Goal: Task Accomplishment & Management: Use online tool/utility

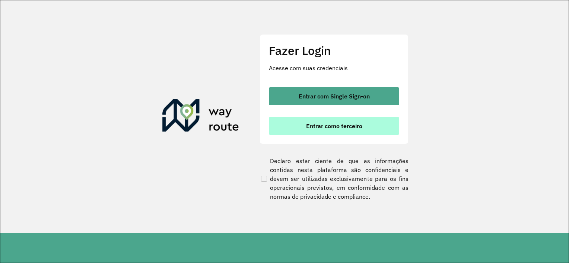
click at [291, 125] on button "Entrar como terceiro" at bounding box center [334, 126] width 130 height 18
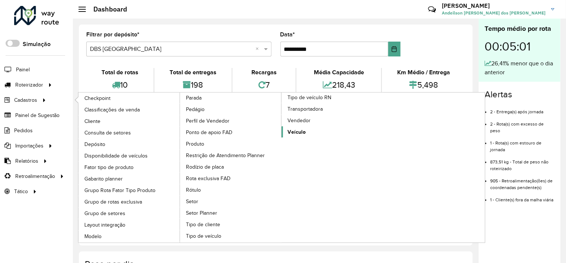
click at [299, 129] on span "Veículo" at bounding box center [297, 132] width 18 height 8
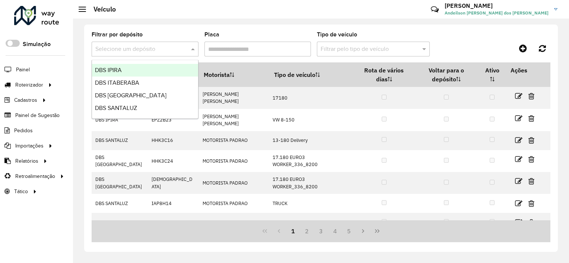
click at [147, 48] on input "text" at bounding box center [137, 49] width 84 height 9
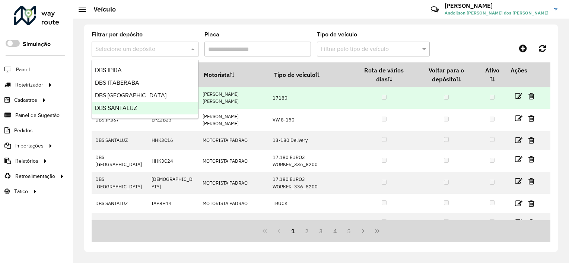
click at [138, 104] on div "DBS SANTALUZ" at bounding box center [145, 108] width 106 height 13
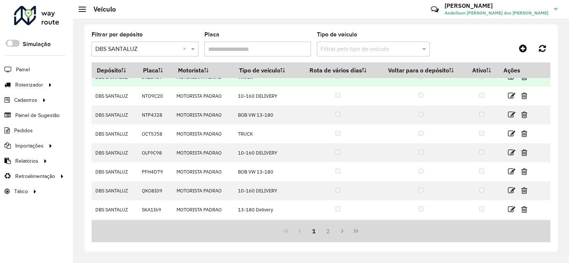
scroll to position [84, 0]
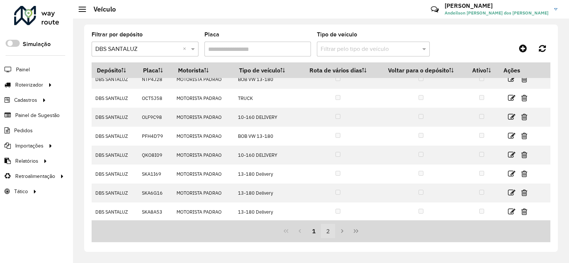
click at [327, 232] on button "2" at bounding box center [328, 231] width 14 height 14
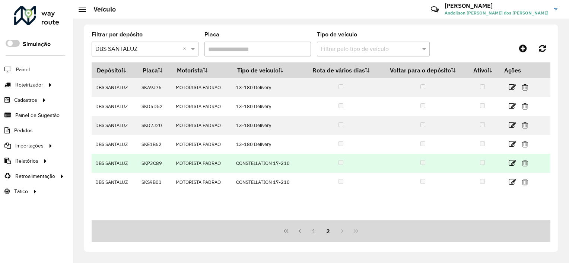
click at [153, 166] on td "SKP3C89" at bounding box center [154, 163] width 34 height 19
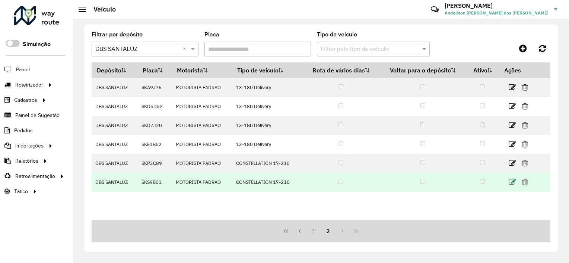
click at [514, 181] on icon at bounding box center [511, 182] width 7 height 7
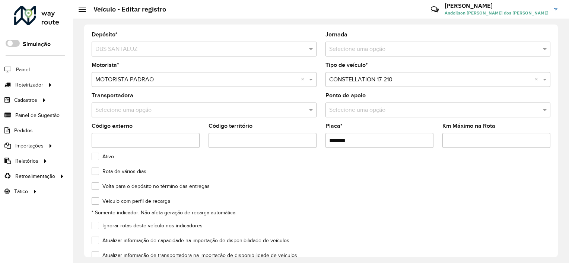
click at [360, 135] on input "*******" at bounding box center [379, 140] width 108 height 15
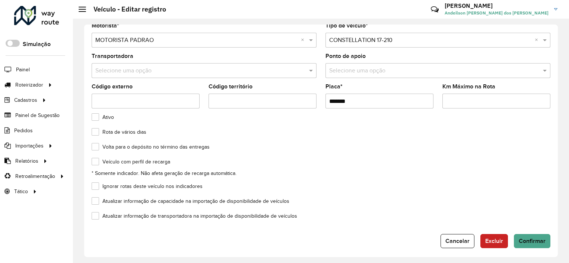
scroll to position [43, 0]
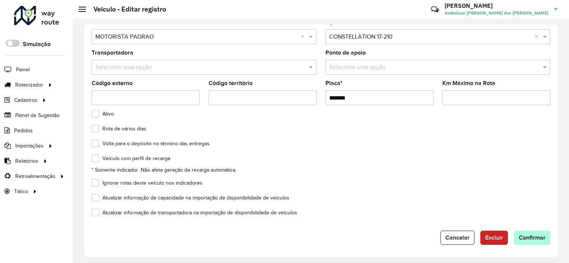
type input "*******"
click at [532, 238] on span "Confirmar" at bounding box center [531, 238] width 27 height 6
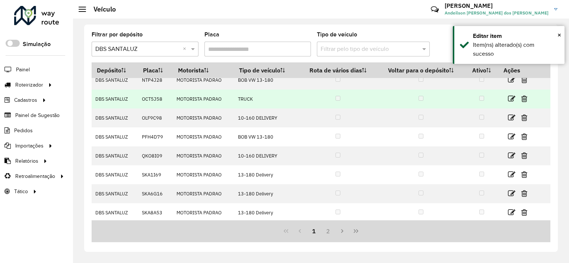
scroll to position [84, 0]
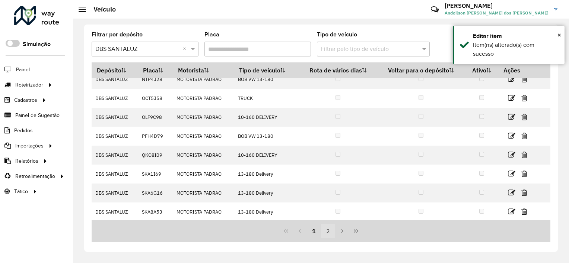
click at [330, 227] on button "2" at bounding box center [328, 231] width 14 height 14
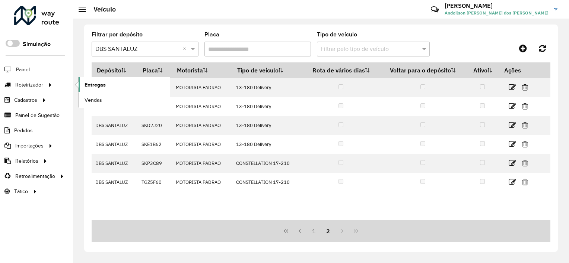
click at [94, 86] on span "Entregas" at bounding box center [94, 85] width 21 height 8
click at [311, 228] on button "1" at bounding box center [314, 231] width 14 height 14
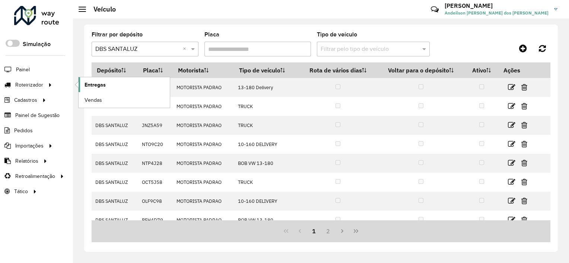
click at [91, 81] on span "Entregas" at bounding box center [94, 85] width 21 height 8
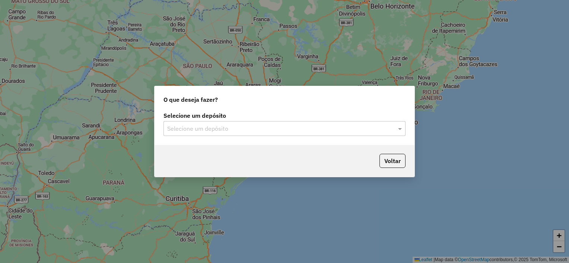
click at [208, 129] on input "text" at bounding box center [277, 129] width 220 height 9
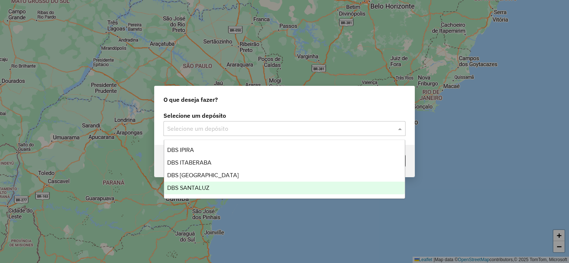
click at [210, 184] on div "DBS SANTALUZ" at bounding box center [284, 188] width 241 height 13
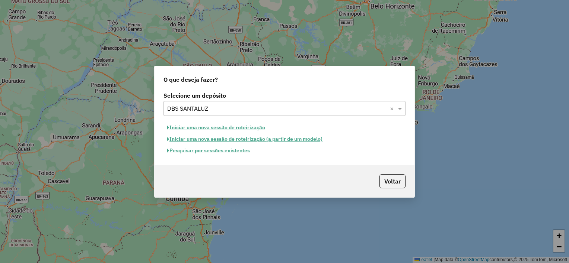
click at [194, 128] on button "Iniciar uma nova sessão de roteirização" at bounding box center [215, 128] width 105 height 12
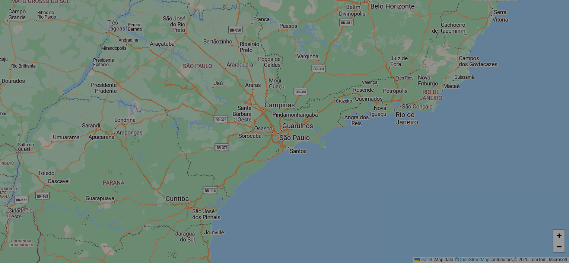
select select "*"
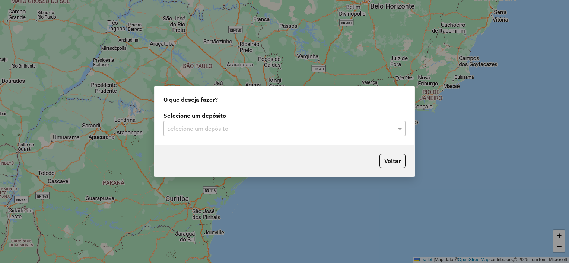
click at [209, 125] on input "text" at bounding box center [277, 129] width 220 height 9
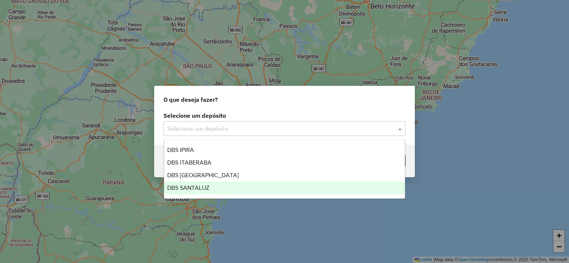
click at [216, 183] on div "DBS SANTALUZ" at bounding box center [284, 188] width 241 height 13
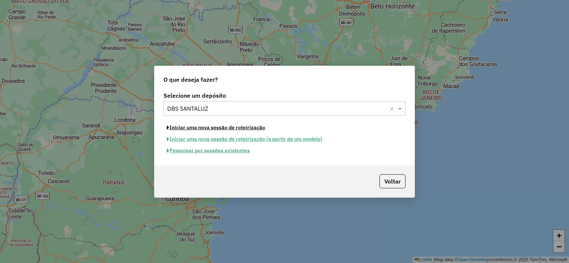
click at [189, 127] on button "Iniciar uma nova sessão de roteirização" at bounding box center [215, 128] width 105 height 12
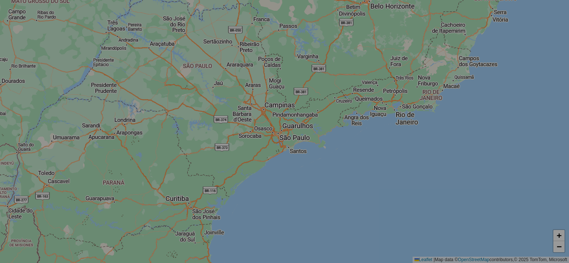
select select "*"
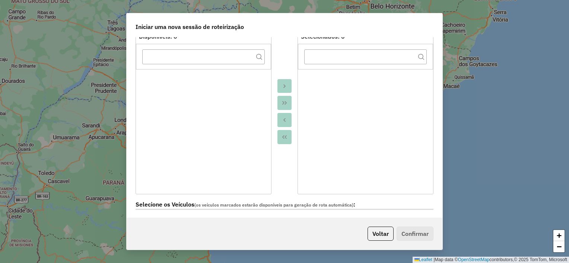
scroll to position [149, 0]
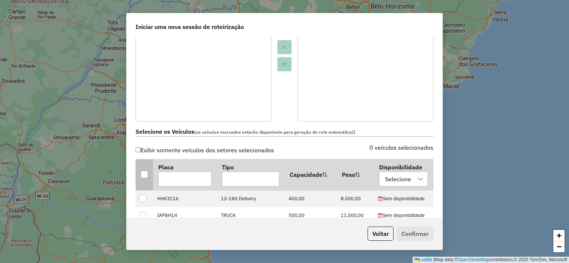
click at [144, 173] on div at bounding box center [144, 174] width 7 height 7
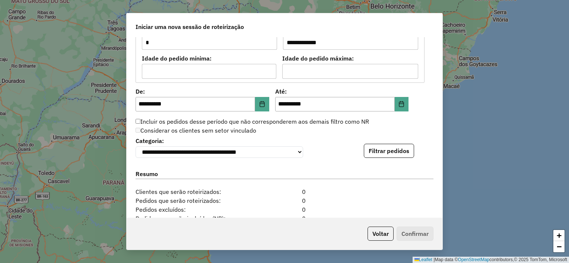
scroll to position [670, 0]
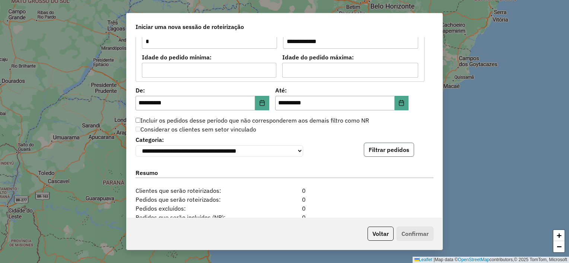
click at [381, 150] on button "Filtrar pedidos" at bounding box center [389, 150] width 50 height 14
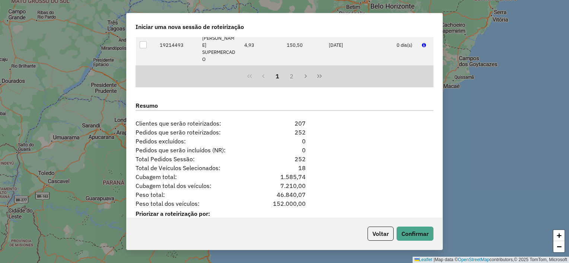
scroll to position [893, 0]
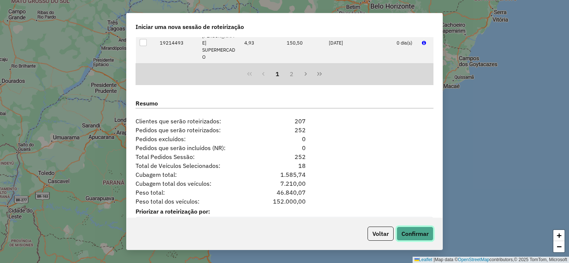
click at [418, 240] on button "Confirmar" at bounding box center [414, 234] width 37 height 14
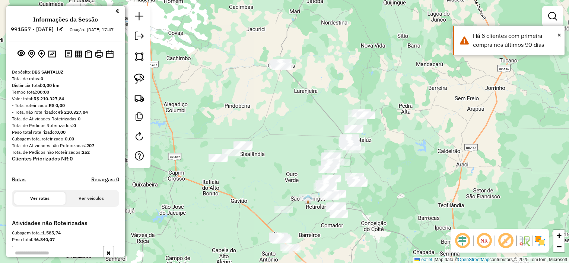
drag, startPoint x: 259, startPoint y: 110, endPoint x: 333, endPoint y: 121, distance: 74.8
click at [334, 120] on div "Janela de atendimento Grade de atendimento Capacidade Transportadoras Veículos …" at bounding box center [284, 131] width 569 height 263
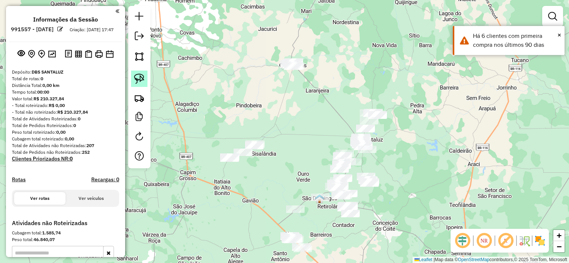
click at [146, 76] on link at bounding box center [139, 79] width 16 height 16
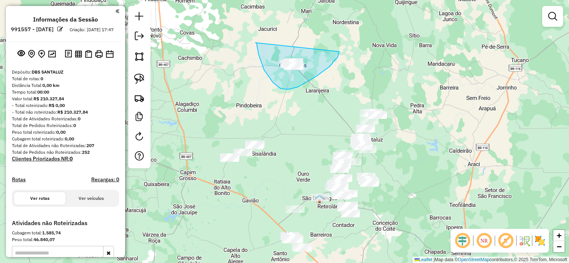
drag, startPoint x: 270, startPoint y: 79, endPoint x: 339, endPoint y: 52, distance: 74.7
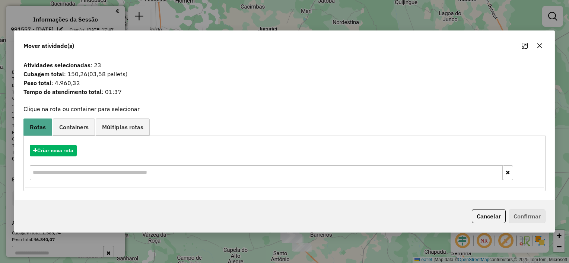
click at [542, 48] on icon "button" at bounding box center [539, 46] width 6 height 6
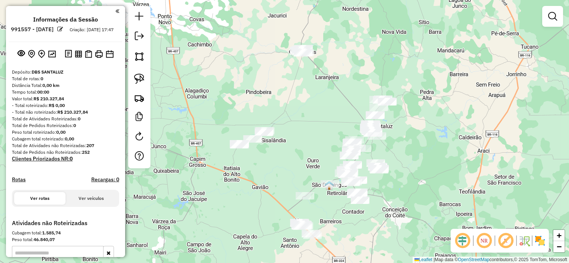
drag, startPoint x: 305, startPoint y: 127, endPoint x: 319, endPoint y: 92, distance: 36.9
click at [324, 93] on div "Janela de atendimento Grade de atendimento Capacidade Transportadoras Veículos …" at bounding box center [284, 131] width 569 height 263
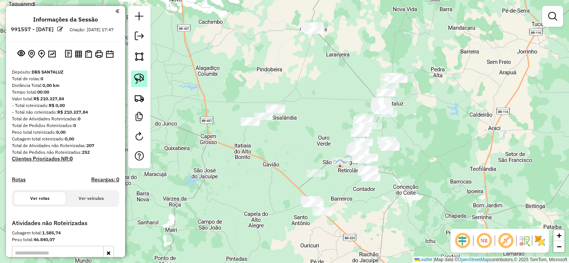
click at [141, 74] on img at bounding box center [139, 79] width 10 height 10
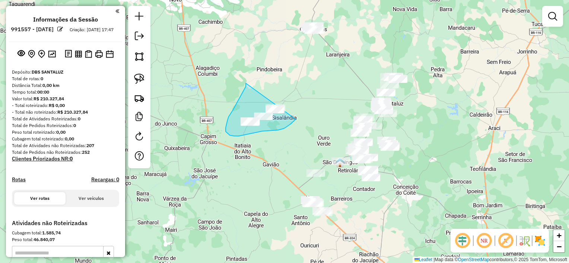
drag, startPoint x: 244, startPoint y: 90, endPoint x: 304, endPoint y: 106, distance: 62.4
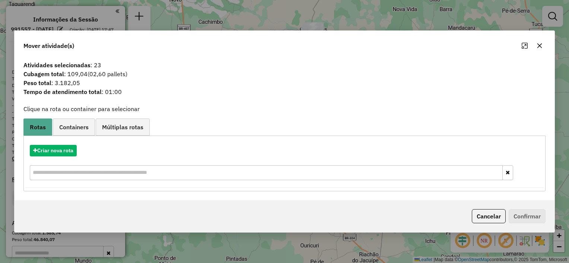
click at [539, 45] on icon "button" at bounding box center [539, 46] width 5 height 5
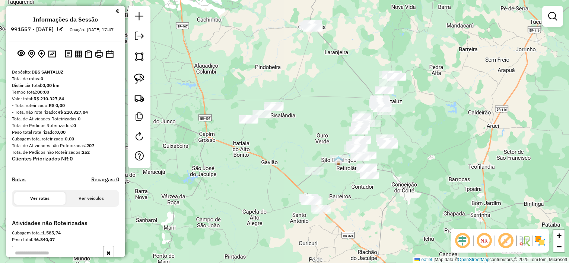
drag, startPoint x: 308, startPoint y: 144, endPoint x: 291, endPoint y: 84, distance: 62.4
click at [291, 85] on div "Janela de atendimento Grade de atendimento Capacidade Transportadoras Veículos …" at bounding box center [284, 131] width 569 height 263
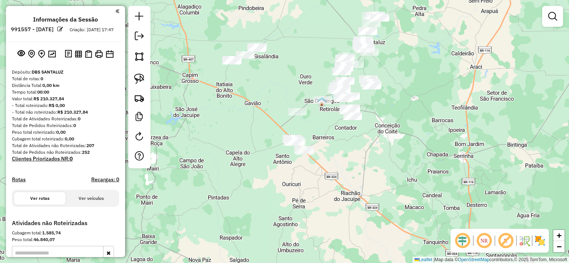
drag, startPoint x: 143, startPoint y: 74, endPoint x: 151, endPoint y: 83, distance: 11.6
click at [142, 74] on img at bounding box center [139, 79] width 10 height 10
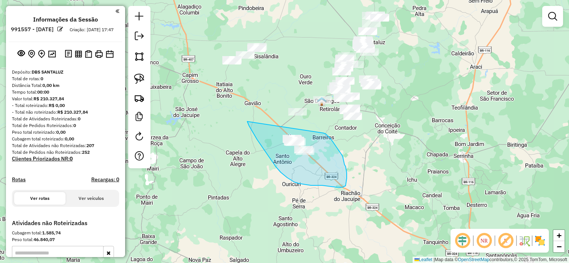
drag, startPoint x: 275, startPoint y: 167, endPoint x: 323, endPoint y: 133, distance: 58.2
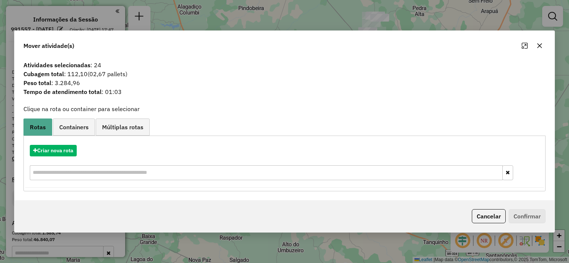
click at [543, 44] on button "button" at bounding box center [539, 46] width 12 height 12
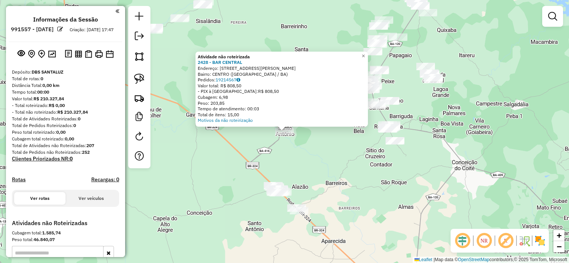
click at [323, 159] on div "Atividade não roteirizada 2428 - BAR CENTRAL Endereço: [STREET_ADDRESS][PERSON_…" at bounding box center [284, 131] width 569 height 263
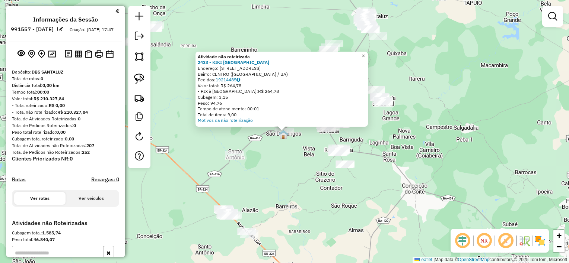
click at [278, 191] on div "Atividade não roteirizada 2433 - KIKI [GEOGRAPHIC_DATA] Endereço: [STREET_ADDRE…" at bounding box center [284, 131] width 569 height 263
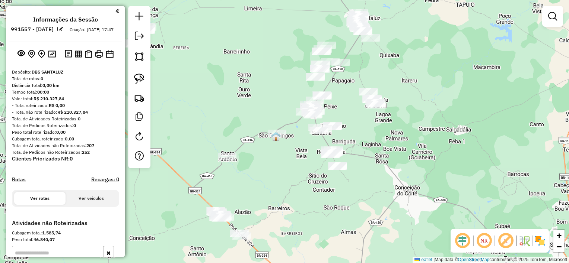
drag, startPoint x: 292, startPoint y: 175, endPoint x: 269, endPoint y: 182, distance: 23.5
click at [269, 182] on div "Janela de atendimento Grade de atendimento Capacidade Transportadoras Veículos …" at bounding box center [284, 131] width 569 height 263
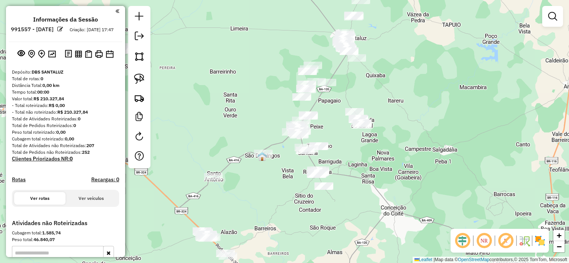
drag, startPoint x: 276, startPoint y: 171, endPoint x: 276, endPoint y: 188, distance: 16.7
click at [276, 188] on div "Janela de atendimento Grade de atendimento Capacidade Transportadoras Veículos …" at bounding box center [284, 131] width 569 height 263
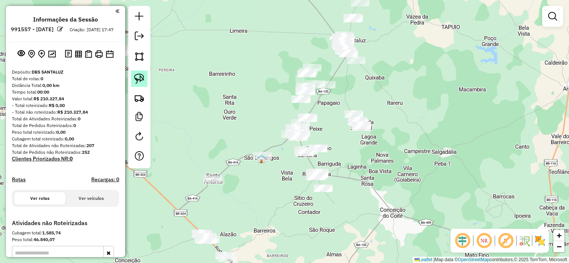
click at [142, 77] on img at bounding box center [139, 79] width 10 height 10
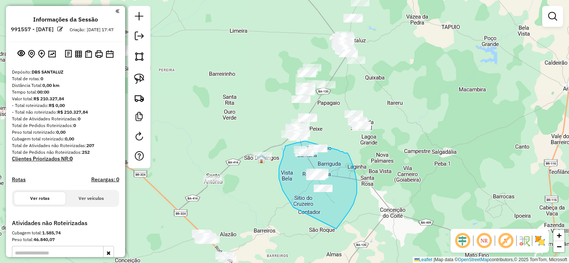
drag, startPoint x: 305, startPoint y: 141, endPoint x: 331, endPoint y: 144, distance: 25.8
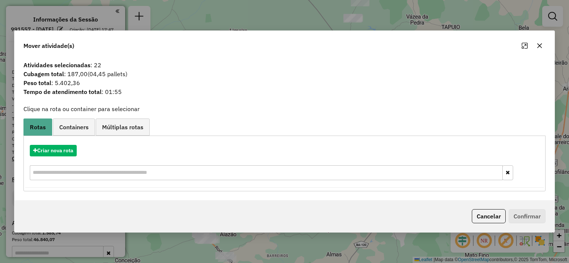
click at [540, 47] on icon "button" at bounding box center [539, 46] width 6 height 6
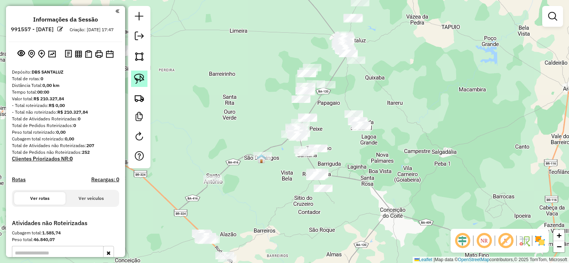
click at [140, 76] on img at bounding box center [139, 79] width 10 height 10
drag, startPoint x: 258, startPoint y: 125, endPoint x: 320, endPoint y: 109, distance: 63.7
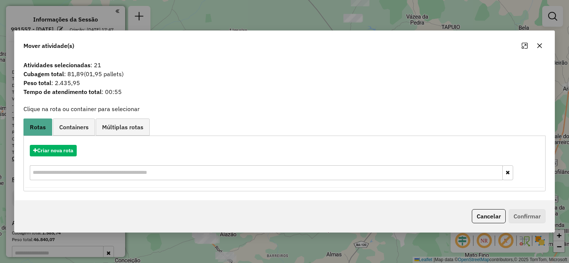
click at [540, 46] on icon "button" at bounding box center [539, 46] width 6 height 6
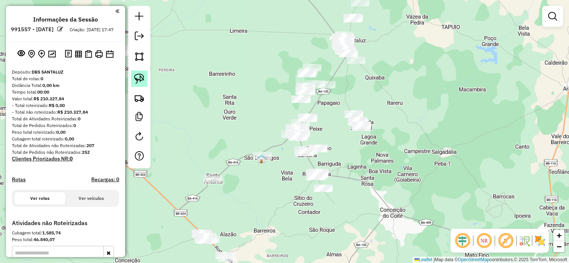
click at [143, 74] on img at bounding box center [139, 79] width 10 height 10
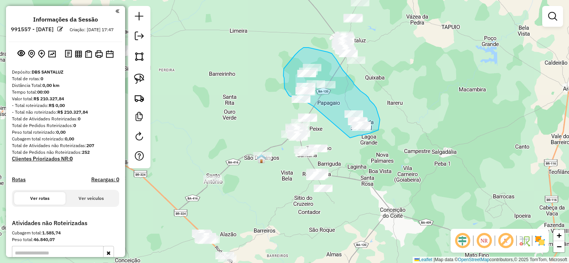
drag, startPoint x: 314, startPoint y: 107, endPoint x: 350, endPoint y: 138, distance: 47.7
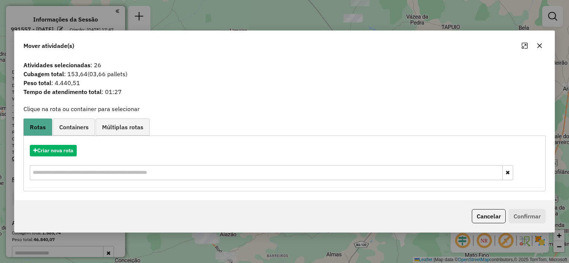
click at [540, 48] on icon "button" at bounding box center [539, 46] width 6 height 6
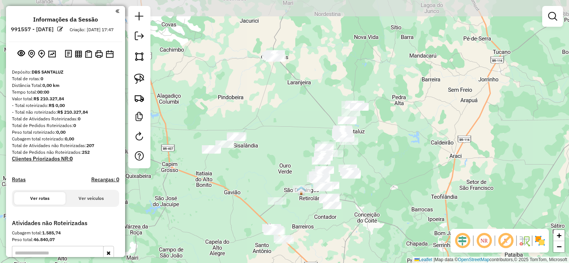
drag, startPoint x: 399, startPoint y: 116, endPoint x: 363, endPoint y: 153, distance: 51.3
click at [367, 160] on div "Janela de atendimento Grade de atendimento Capacidade Transportadoras Veículos …" at bounding box center [284, 131] width 569 height 263
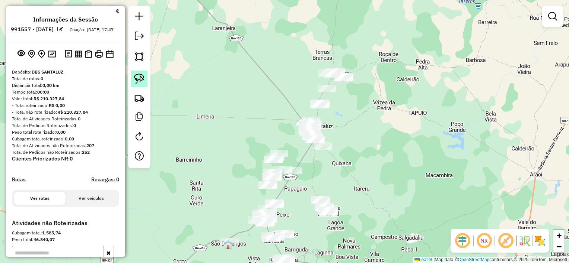
click at [144, 76] on img at bounding box center [139, 79] width 10 height 10
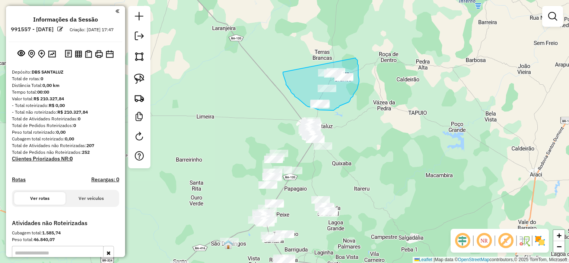
drag, startPoint x: 283, startPoint y: 73, endPoint x: 355, endPoint y: 58, distance: 74.0
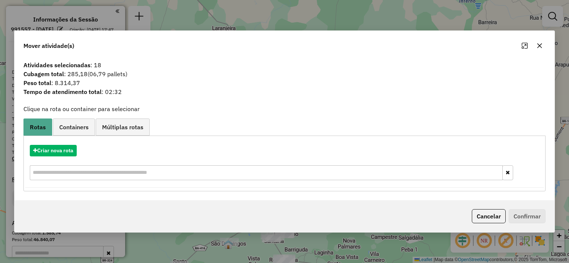
drag, startPoint x: 539, startPoint y: 43, endPoint x: 520, endPoint y: 52, distance: 21.2
click at [539, 44] on icon "button" at bounding box center [539, 46] width 6 height 6
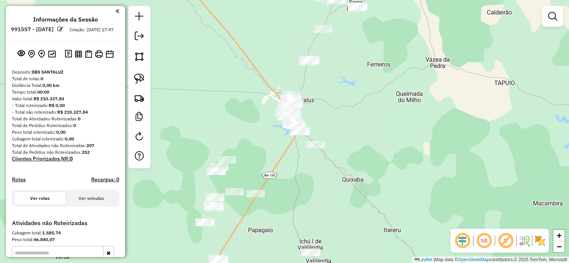
drag, startPoint x: 334, startPoint y: 124, endPoint x: 319, endPoint y: 130, distance: 15.7
click at [323, 135] on div "Janela de atendimento Grade de atendimento Capacidade Transportadoras Veículos …" at bounding box center [284, 131] width 569 height 263
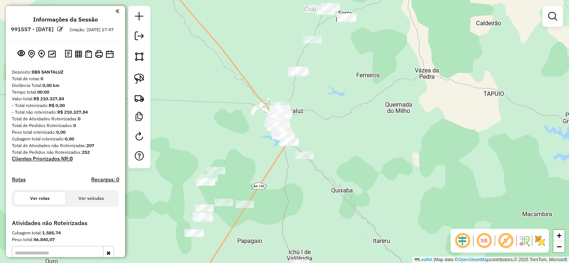
drag, startPoint x: 143, startPoint y: 74, endPoint x: 153, endPoint y: 77, distance: 10.1
click at [143, 74] on img at bounding box center [139, 79] width 10 height 10
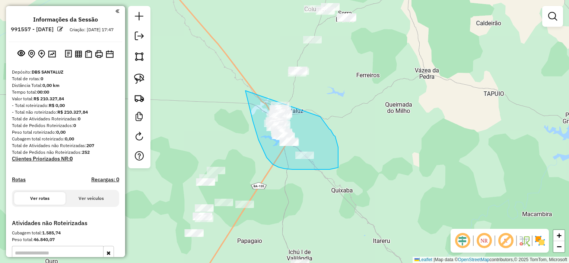
drag, startPoint x: 258, startPoint y: 140, endPoint x: 310, endPoint y: 101, distance: 64.3
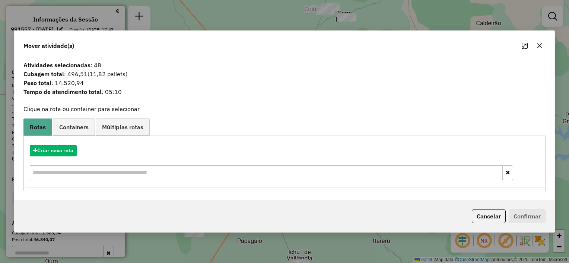
drag, startPoint x: 537, startPoint y: 47, endPoint x: 529, endPoint y: 52, distance: 9.7
click at [538, 47] on icon "button" at bounding box center [539, 46] width 5 height 5
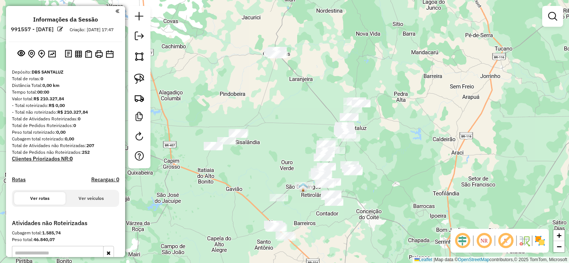
drag, startPoint x: 281, startPoint y: 150, endPoint x: 279, endPoint y: 128, distance: 22.5
click at [279, 128] on div "Janela de atendimento Grade de atendimento Capacidade Transportadoras Veículos …" at bounding box center [284, 131] width 569 height 263
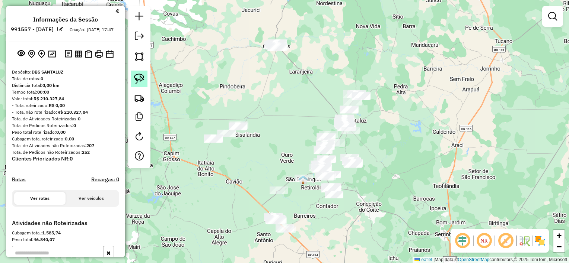
click at [143, 80] on img at bounding box center [139, 79] width 10 height 10
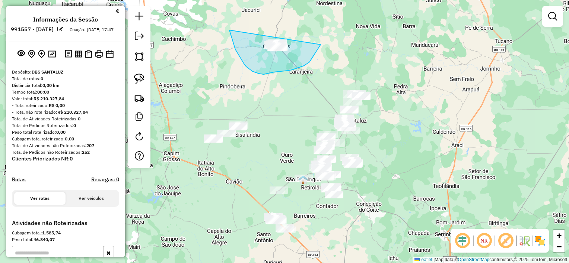
drag, startPoint x: 261, startPoint y: 74, endPoint x: 320, endPoint y: 45, distance: 66.1
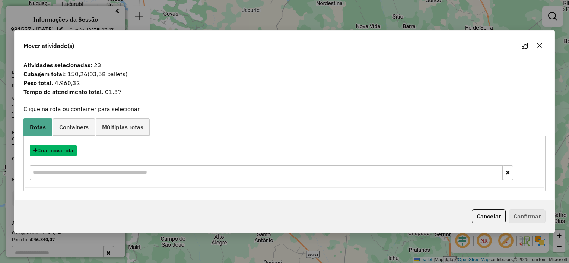
click at [59, 153] on button "Criar nova rota" at bounding box center [53, 151] width 47 height 12
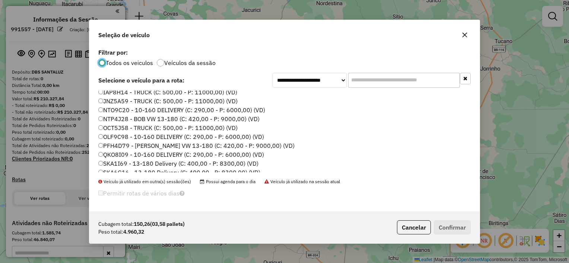
scroll to position [74, 0]
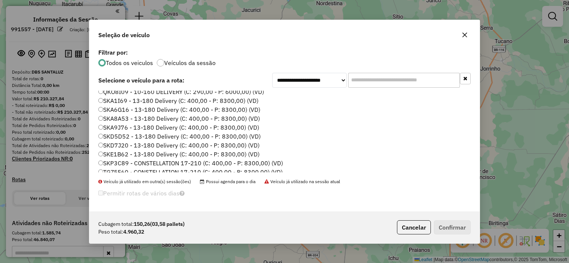
click at [142, 118] on label "SKA8A53 - 13-180 Delivery (C: 400,00 - P: 8300,00) (VD)" at bounding box center [178, 118] width 161 height 9
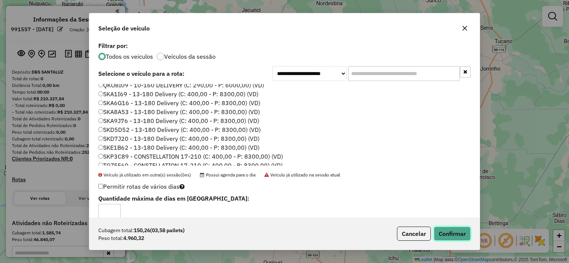
click at [452, 230] on button "Confirmar" at bounding box center [451, 234] width 37 height 14
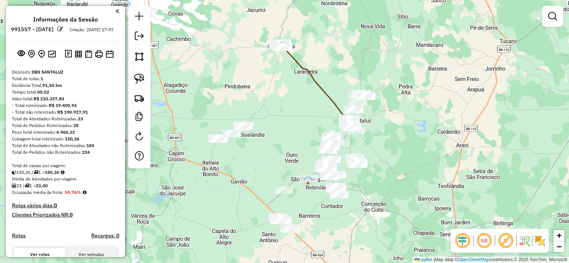
drag, startPoint x: 236, startPoint y: 90, endPoint x: 245, endPoint y: 75, distance: 17.5
click at [250, 77] on div "Janela de atendimento Grade de atendimento Capacidade Transportadoras Veículos …" at bounding box center [284, 131] width 569 height 263
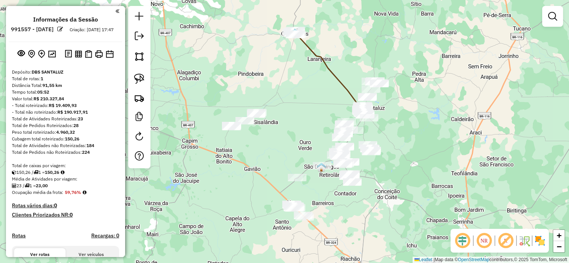
drag, startPoint x: 146, startPoint y: 79, endPoint x: 152, endPoint y: 80, distance: 5.7
click at [146, 79] on link at bounding box center [139, 79] width 16 height 16
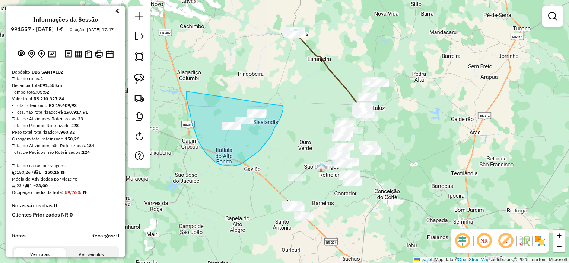
drag, startPoint x: 186, startPoint y: 93, endPoint x: 282, endPoint y: 106, distance: 96.8
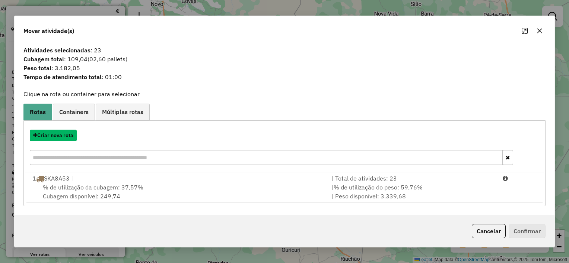
click at [71, 134] on button "Criar nova rota" at bounding box center [53, 136] width 47 height 12
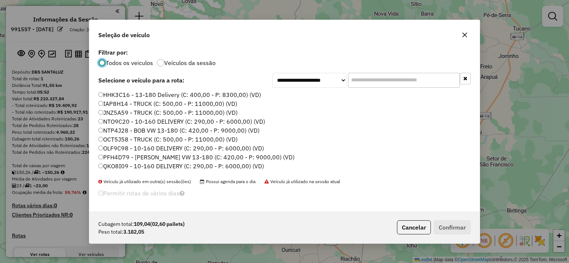
scroll to position [4, 2]
click at [129, 155] on label "PFH4D79 - [PERSON_NAME] VW 13-180 (C: 420,00 - P: 9000,00) (VD)" at bounding box center [196, 157] width 196 height 9
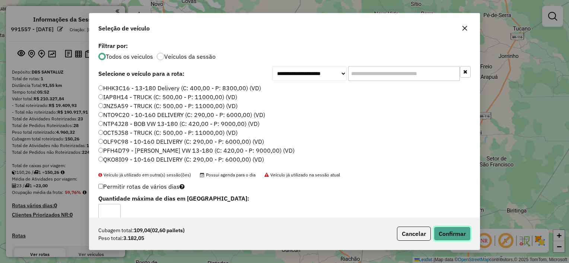
click at [455, 228] on button "Confirmar" at bounding box center [451, 234] width 37 height 14
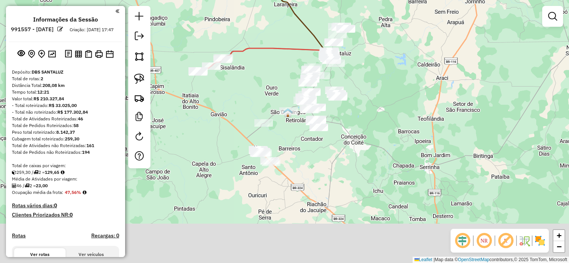
drag, startPoint x: 310, startPoint y: 191, endPoint x: 266, endPoint y: 120, distance: 83.4
click at [270, 125] on div "Janela de atendimento Grade de atendimento Capacidade Transportadoras Veículos …" at bounding box center [284, 131] width 569 height 263
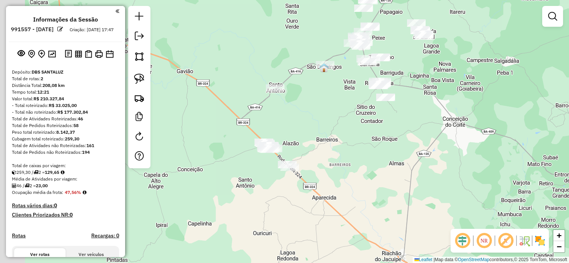
drag, startPoint x: 319, startPoint y: 116, endPoint x: 321, endPoint y: 113, distance: 4.2
click at [321, 113] on div "Janela de atendimento Grade de atendimento Capacidade Transportadoras Veículos …" at bounding box center [284, 131] width 569 height 263
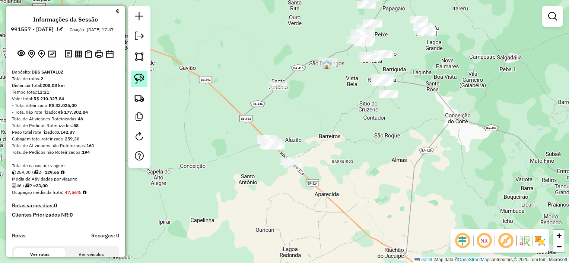
drag, startPoint x: 141, startPoint y: 76, endPoint x: 145, endPoint y: 76, distance: 4.1
click at [141, 76] on img at bounding box center [139, 79] width 10 height 10
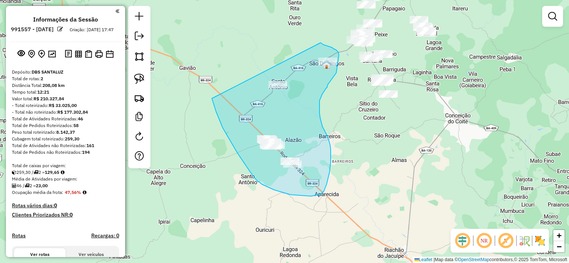
drag, startPoint x: 256, startPoint y: 180, endPoint x: 320, endPoint y: 43, distance: 151.8
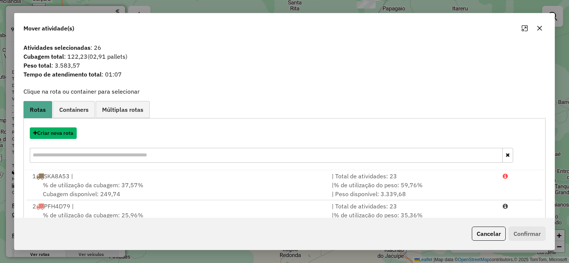
click at [65, 133] on button "Criar nova rota" at bounding box center [53, 134] width 47 height 12
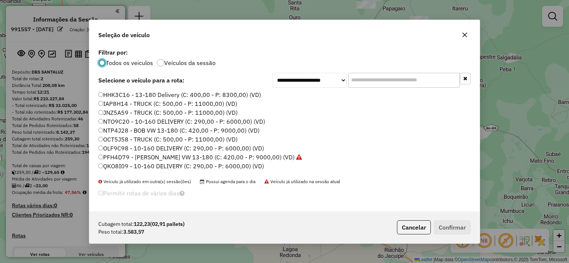
scroll to position [79, 0]
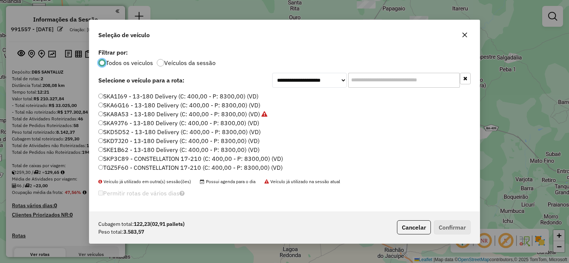
click at [125, 158] on label "SKP3C89 - CONSTELLATION 17-210 (C: 400,00 - P: 8300,00) (VD)" at bounding box center [190, 158] width 185 height 9
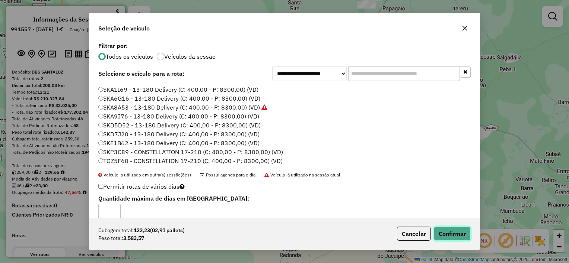
click at [459, 231] on button "Confirmar" at bounding box center [451, 234] width 37 height 14
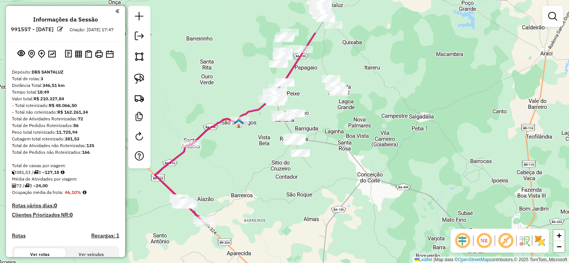
drag, startPoint x: 354, startPoint y: 109, endPoint x: 267, endPoint y: 158, distance: 100.3
click at [265, 168] on div "Janela de atendimento Grade de atendimento Capacidade Transportadoras Veículos …" at bounding box center [284, 131] width 569 height 263
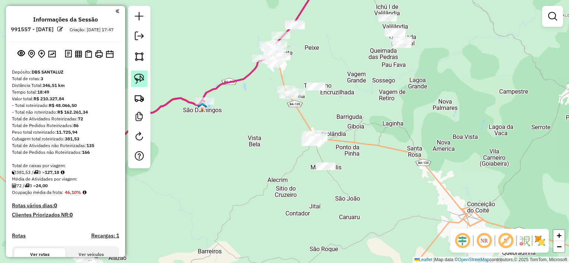
click at [144, 78] on img at bounding box center [139, 79] width 10 height 10
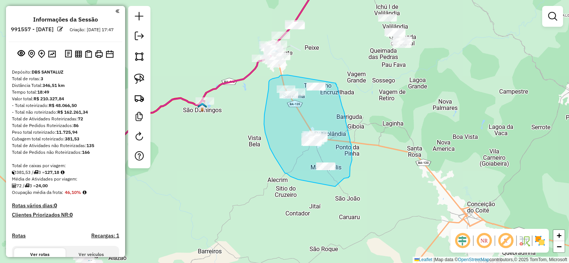
drag, startPoint x: 287, startPoint y: 75, endPoint x: 334, endPoint y: 80, distance: 46.8
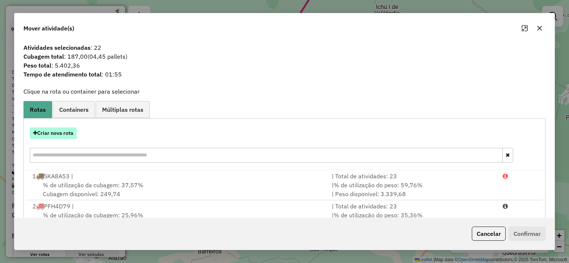
click at [67, 133] on button "Criar nova rota" at bounding box center [53, 134] width 47 height 12
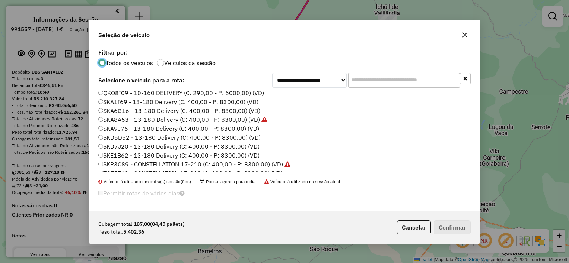
scroll to position [74, 0]
click at [141, 143] on label "SKD7J20 - 13-180 Delivery (C: 400,00 - P: 8300,00) (VD)" at bounding box center [178, 145] width 161 height 9
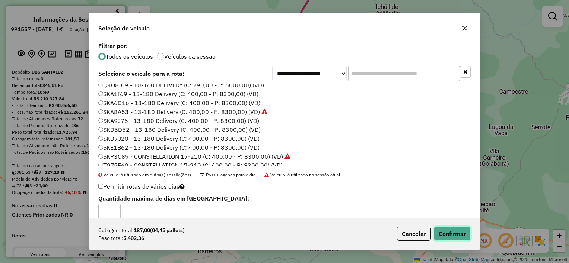
click at [450, 229] on button "Confirmar" at bounding box center [451, 234] width 37 height 14
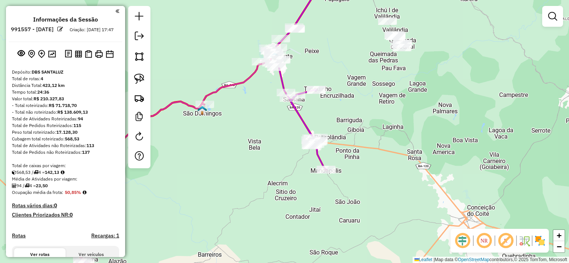
drag, startPoint x: 319, startPoint y: 71, endPoint x: 312, endPoint y: 99, distance: 28.3
click at [313, 99] on div "Janela de atendimento Grade de atendimento Capacidade Transportadoras Veículos …" at bounding box center [284, 131] width 569 height 263
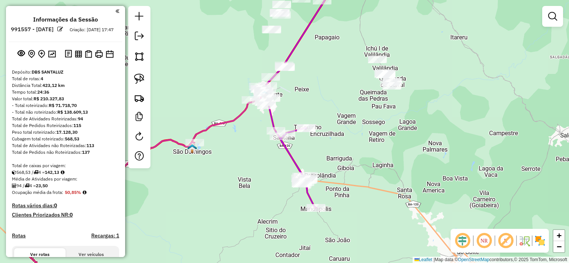
drag, startPoint x: 304, startPoint y: 93, endPoint x: 279, endPoint y: 128, distance: 43.5
click at [280, 129] on div "Janela de atendimento Grade de atendimento Capacidade Transportadoras Veículos …" at bounding box center [284, 131] width 569 height 263
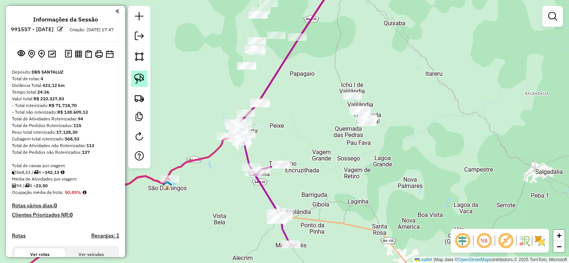
click at [145, 74] on link at bounding box center [139, 79] width 16 height 16
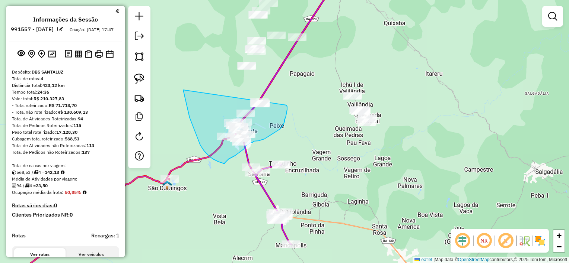
drag, startPoint x: 200, startPoint y: 145, endPoint x: 275, endPoint y: 94, distance: 90.9
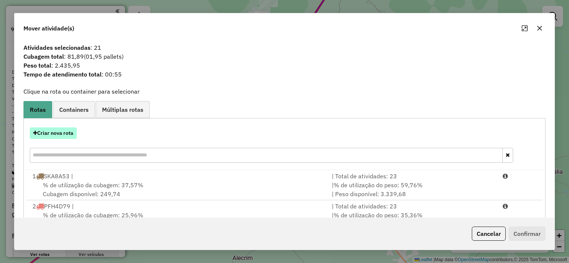
click at [76, 135] on button "Criar nova rota" at bounding box center [53, 134] width 47 height 12
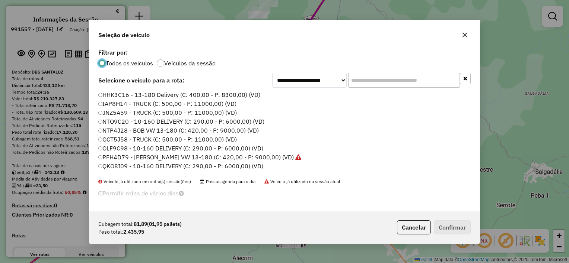
scroll to position [4, 2]
click at [154, 95] on label "HHK3C16 - 13-180 Delivery (C: 400,00 - P: 8300,00) (VD)" at bounding box center [179, 94] width 162 height 9
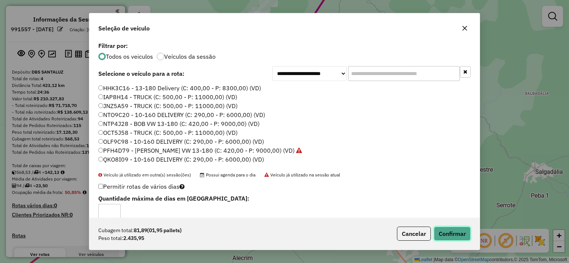
click at [447, 229] on button "Confirmar" at bounding box center [451, 234] width 37 height 14
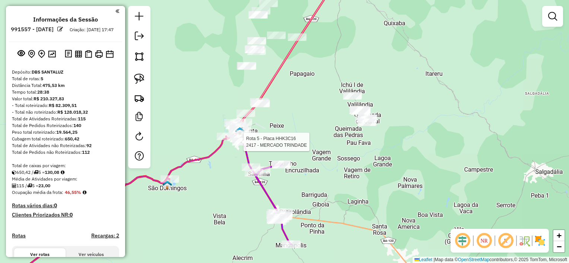
select select "**********"
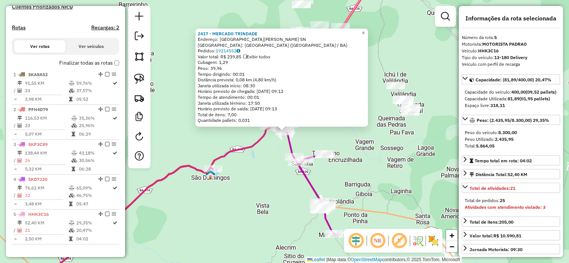
scroll to position [348, 0]
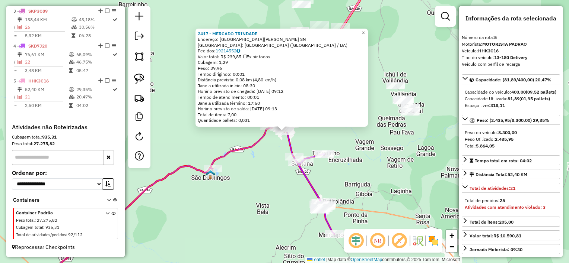
click at [249, 171] on div "2417 - MERCADO TRINDADE Endereço: [GEOGRAPHIC_DATA][PERSON_NAME] SN Bairro: [GE…" at bounding box center [284, 131] width 569 height 263
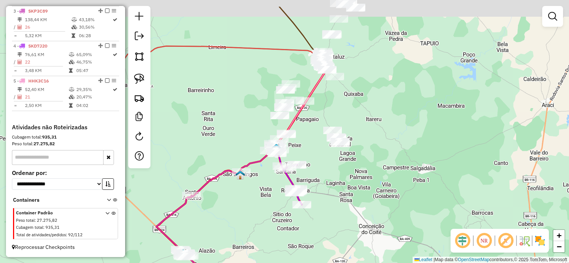
drag, startPoint x: 329, startPoint y: 100, endPoint x: 289, endPoint y: 140, distance: 56.3
click at [290, 140] on div "Janela de atendimento Grade de atendimento Capacidade Transportadoras Veículos …" at bounding box center [284, 131] width 569 height 263
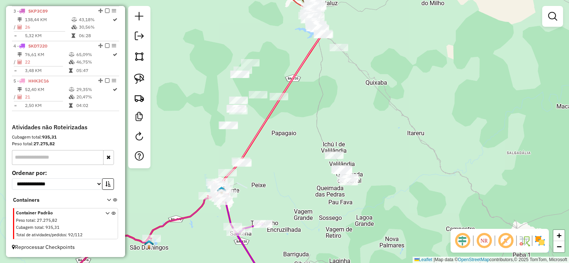
drag, startPoint x: 301, startPoint y: 125, endPoint x: 286, endPoint y: 140, distance: 21.3
click at [286, 140] on div "Janela de atendimento Grade de atendimento Capacidade Transportadoras Veículos …" at bounding box center [284, 131] width 569 height 263
click at [146, 79] on link at bounding box center [139, 79] width 16 height 16
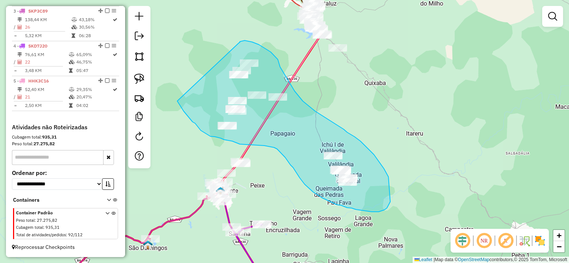
drag, startPoint x: 177, startPoint y: 101, endPoint x: 239, endPoint y: 43, distance: 85.0
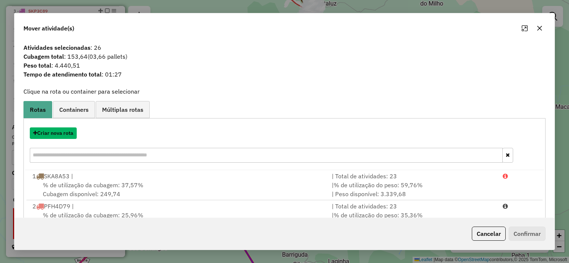
click at [62, 136] on button "Criar nova rota" at bounding box center [53, 134] width 47 height 12
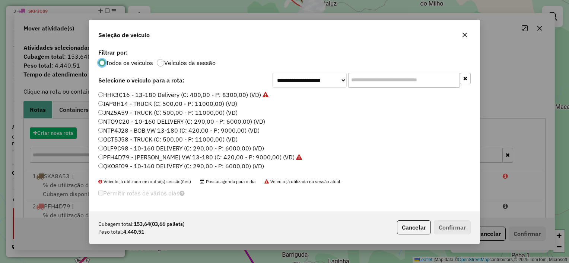
scroll to position [4, 2]
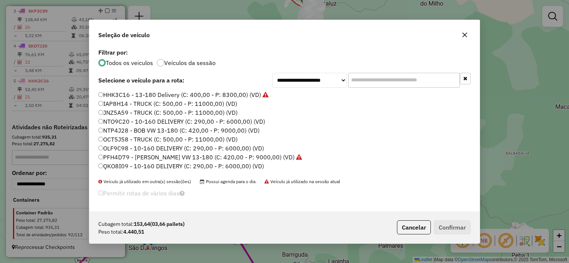
click at [190, 103] on label "IAP8H14 - TRUCK (C: 500,00 - P: 11000,00) (VD)" at bounding box center [167, 103] width 139 height 9
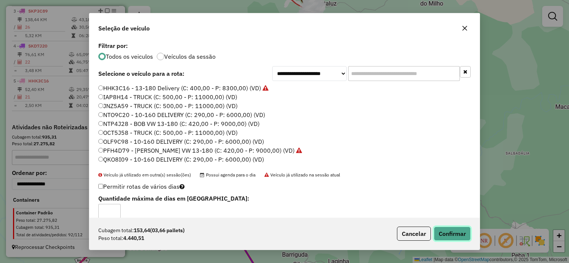
drag, startPoint x: 458, startPoint y: 231, endPoint x: 431, endPoint y: 202, distance: 40.3
click at [458, 231] on button "Confirmar" at bounding box center [451, 234] width 37 height 14
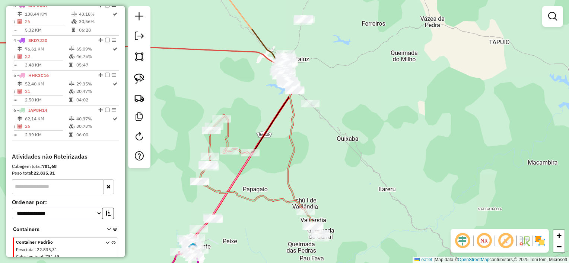
drag, startPoint x: 365, startPoint y: 116, endPoint x: 333, endPoint y: 165, distance: 58.2
click at [336, 165] on div "Janela de atendimento Grade de atendimento Capacidade Transportadoras Veículos …" at bounding box center [284, 131] width 569 height 263
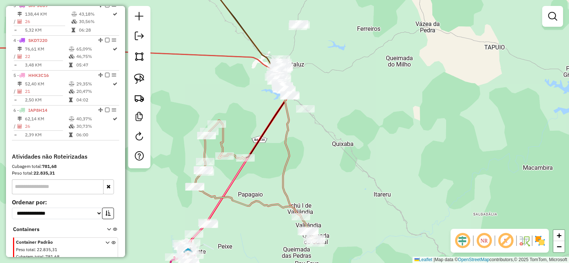
drag, startPoint x: 364, startPoint y: 71, endPoint x: 302, endPoint y: 150, distance: 100.2
click at [302, 150] on div "Janela de atendimento Grade de atendimento Capacidade Transportadoras Veículos …" at bounding box center [284, 131] width 569 height 263
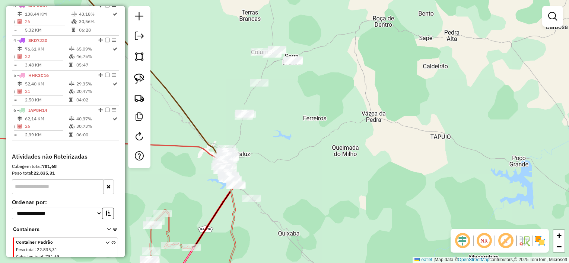
drag, startPoint x: 306, startPoint y: 125, endPoint x: 321, endPoint y: 138, distance: 20.3
click at [321, 138] on div "Janela de atendimento Grade de atendimento Capacidade Transportadoras Veículos …" at bounding box center [284, 131] width 569 height 263
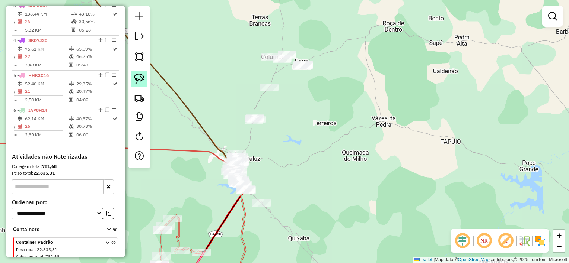
click at [140, 71] on link at bounding box center [139, 79] width 16 height 16
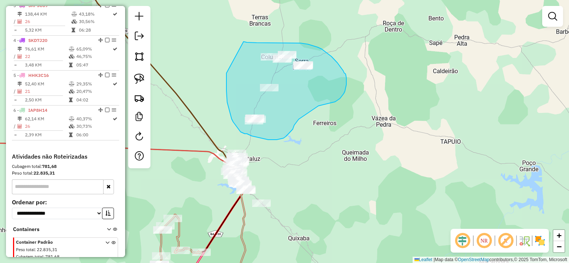
drag, startPoint x: 235, startPoint y: 125, endPoint x: 243, endPoint y: 42, distance: 83.8
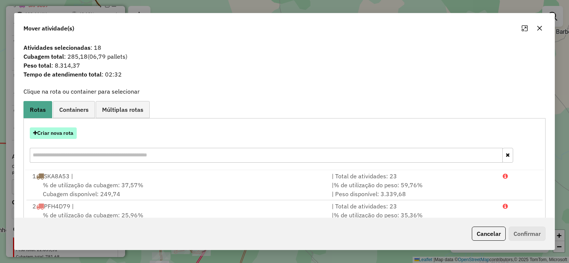
click at [63, 137] on button "Criar nova rota" at bounding box center [53, 134] width 47 height 12
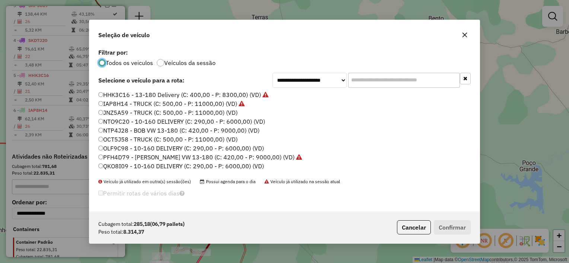
click at [133, 139] on label "OCT5J58 - TRUCK (C: 500,00 - P: 11000,00) (VD)" at bounding box center [167, 139] width 139 height 9
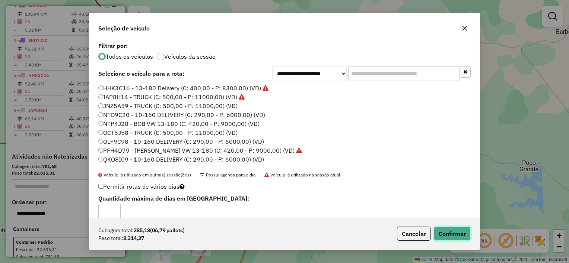
click at [458, 234] on button "Confirmar" at bounding box center [451, 234] width 37 height 14
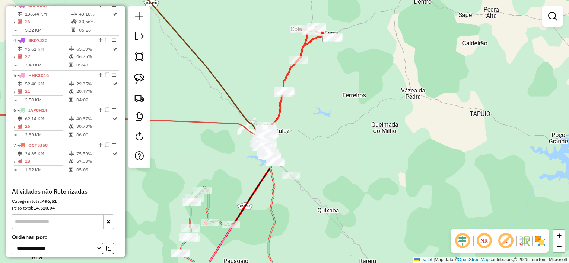
drag, startPoint x: 319, startPoint y: 146, endPoint x: 358, endPoint y: 90, distance: 67.7
click at [358, 90] on div "Janela de atendimento Grade de atendimento Capacidade Transportadoras Veículos …" at bounding box center [284, 131] width 569 height 263
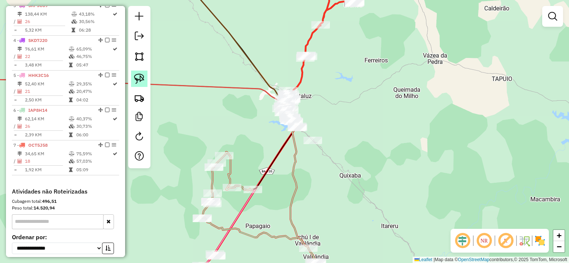
click at [142, 74] on img at bounding box center [139, 79] width 10 height 10
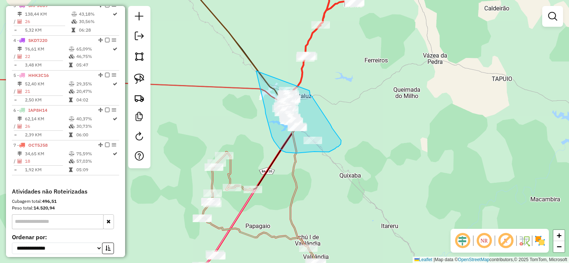
drag, startPoint x: 268, startPoint y: 125, endPoint x: 309, endPoint y: 91, distance: 53.1
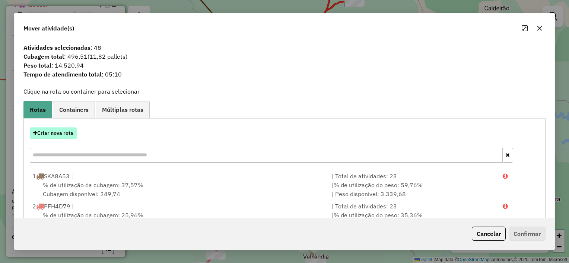
click at [64, 130] on button "Criar nova rota" at bounding box center [53, 134] width 47 height 12
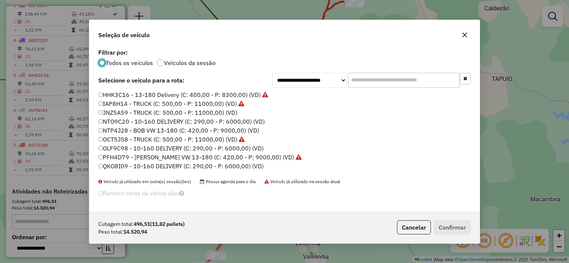
click at [203, 110] on label "JNZ5A59 - TRUCK (C: 500,00 - P: 11000,00) (VD)" at bounding box center [167, 112] width 139 height 9
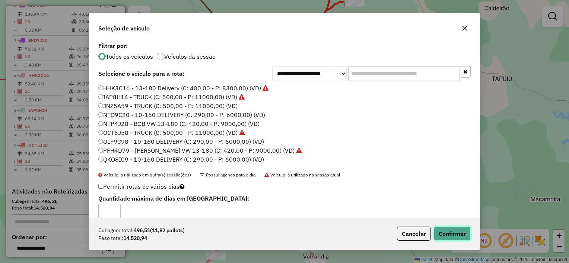
click at [453, 231] on button "Confirmar" at bounding box center [451, 234] width 37 height 14
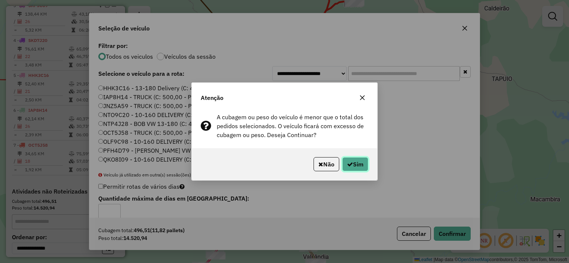
click at [362, 164] on button "Sim" at bounding box center [355, 164] width 26 height 14
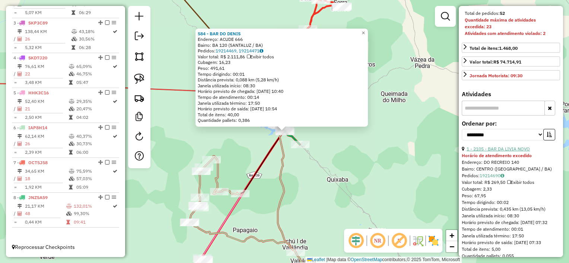
scroll to position [186, 0]
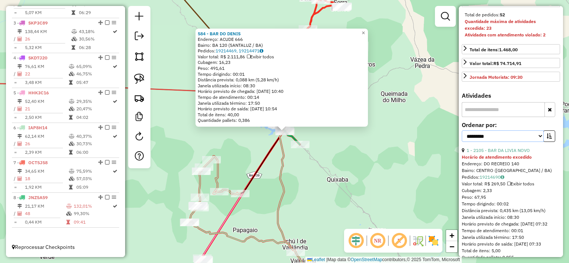
click at [497, 142] on select "**********" at bounding box center [502, 137] width 82 height 12
select select "*********"
click at [461, 142] on select "**********" at bounding box center [502, 137] width 82 height 12
click at [543, 142] on button "button" at bounding box center [549, 137] width 12 height 12
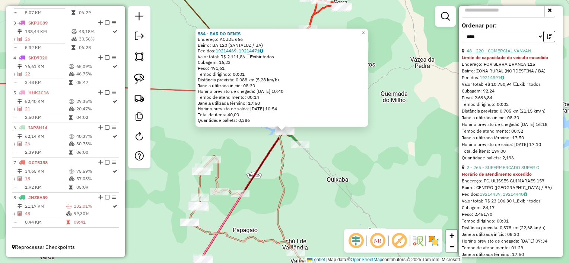
scroll to position [298, 0]
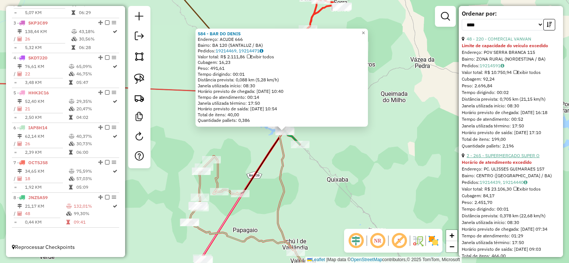
click at [515, 159] on link "2 - 265 - SUPERMERCADO SUPER O" at bounding box center [502, 156] width 73 height 6
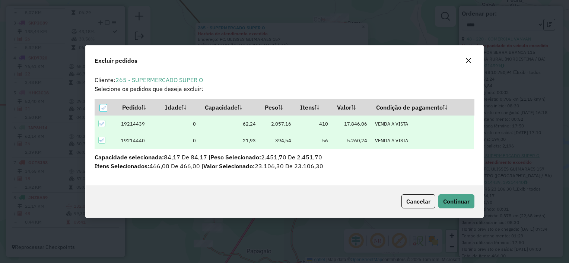
scroll to position [4, 2]
drag, startPoint x: 461, startPoint y: 200, endPoint x: 457, endPoint y: 199, distance: 3.8
click at [461, 200] on span "Continuar" at bounding box center [456, 201] width 26 height 7
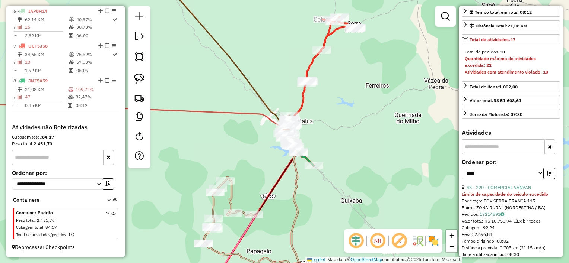
scroll to position [112, 0]
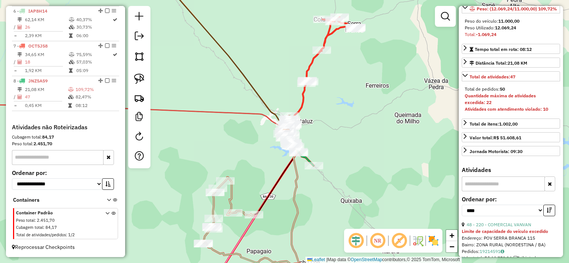
click at [327, 143] on div "Janela de atendimento Grade de atendimento Capacidade Transportadoras Veículos …" at bounding box center [284, 131] width 569 height 263
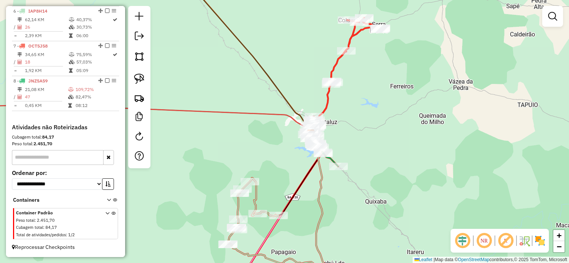
drag, startPoint x: 321, startPoint y: 143, endPoint x: 361, endPoint y: 140, distance: 39.6
click at [360, 140] on div "Janela de atendimento Grade de atendimento Capacidade Transportadoras Veículos …" at bounding box center [284, 131] width 569 height 263
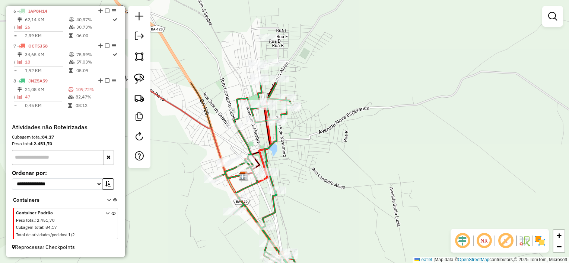
drag, startPoint x: 314, startPoint y: 93, endPoint x: 365, endPoint y: 202, distance: 120.2
click at [365, 202] on div "Janela de atendimento Grade de atendimento Capacidade Transportadoras Veículos …" at bounding box center [284, 131] width 569 height 263
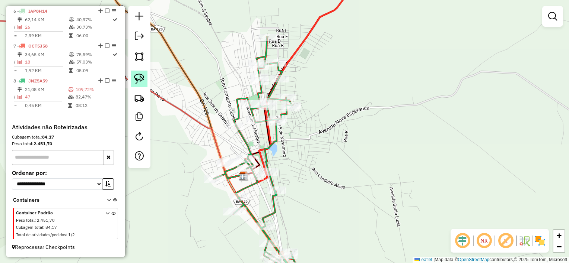
click at [144, 74] on img at bounding box center [139, 79] width 10 height 10
drag, startPoint x: 198, startPoint y: 103, endPoint x: 269, endPoint y: 143, distance: 81.0
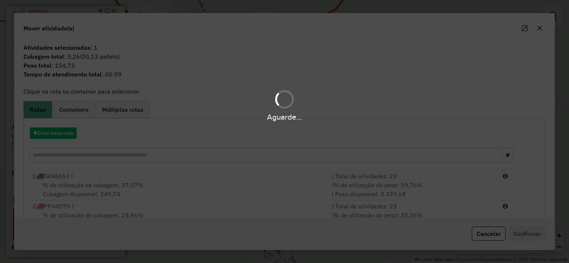
drag, startPoint x: 269, startPoint y: 143, endPoint x: 252, endPoint y: 141, distance: 17.2
click at [251, 141] on div "Aguarde..." at bounding box center [284, 131] width 569 height 263
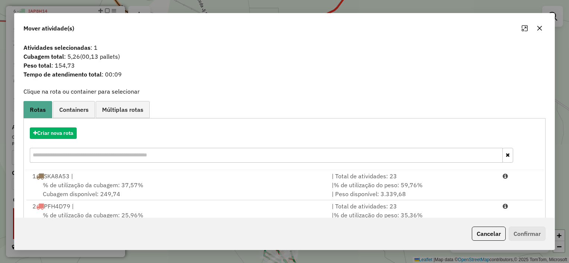
drag, startPoint x: 540, startPoint y: 27, endPoint x: 519, endPoint y: 32, distance: 20.8
click at [539, 27] on icon "button" at bounding box center [539, 28] width 6 height 6
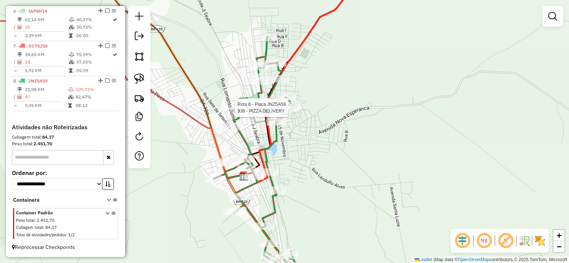
select select "*********"
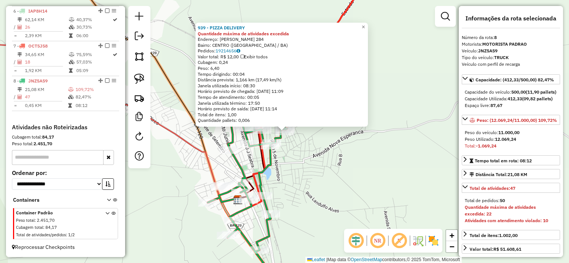
click at [318, 149] on div "939 - PIZZA DELIVERY Quantidade máxima de atividades excedida Endereço: JOaO MU…" at bounding box center [284, 131] width 569 height 263
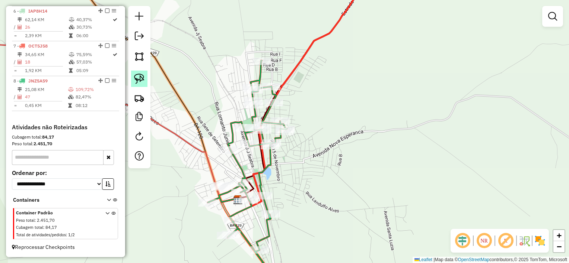
click at [144, 76] on img at bounding box center [139, 79] width 10 height 10
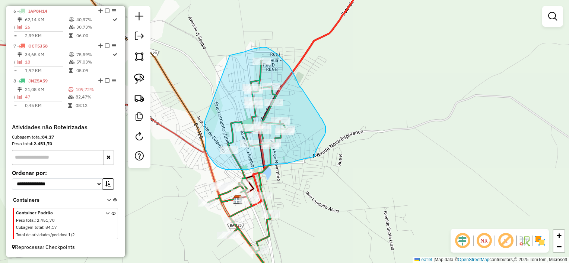
drag, startPoint x: 204, startPoint y: 131, endPoint x: 230, endPoint y: 55, distance: 79.4
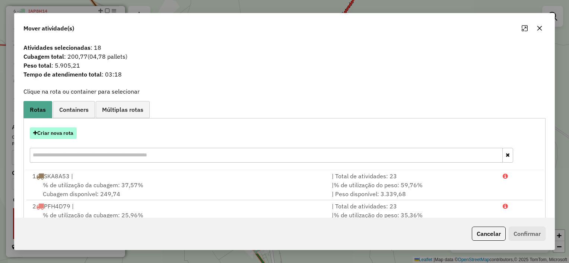
click at [70, 133] on button "Criar nova rota" at bounding box center [53, 134] width 47 height 12
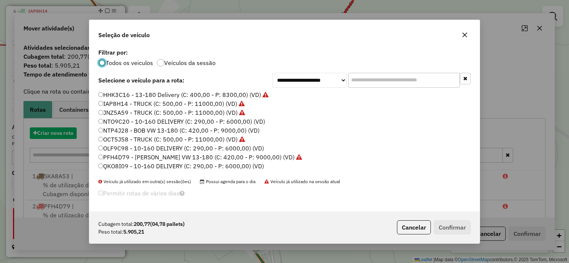
scroll to position [4, 2]
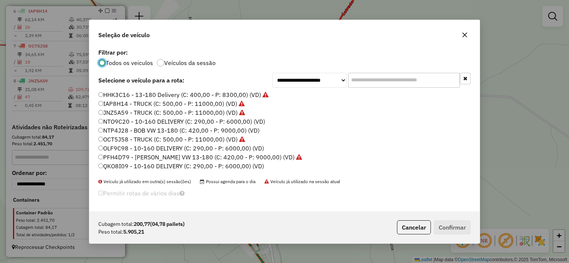
click at [213, 121] on label "NTO9C20 - 10-160 DELIVERY (C: 290,00 - P: 6000,00) (VD)" at bounding box center [181, 121] width 167 height 9
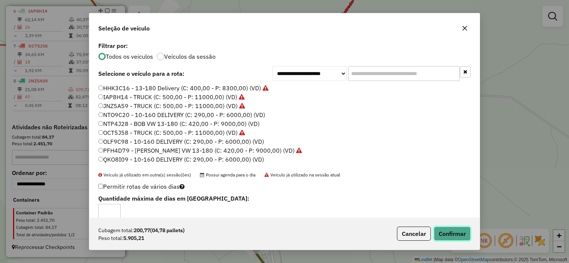
click at [456, 231] on button "Confirmar" at bounding box center [451, 234] width 37 height 14
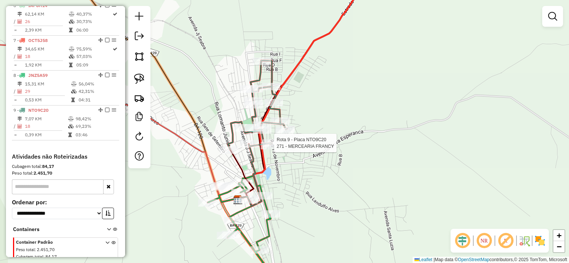
select select "*********"
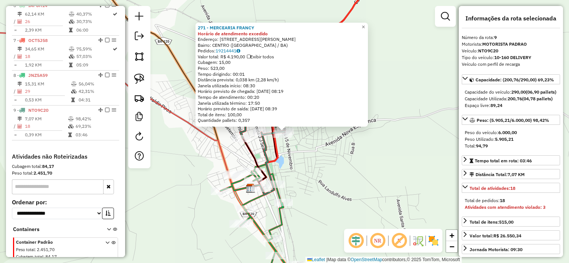
scroll to position [487, 0]
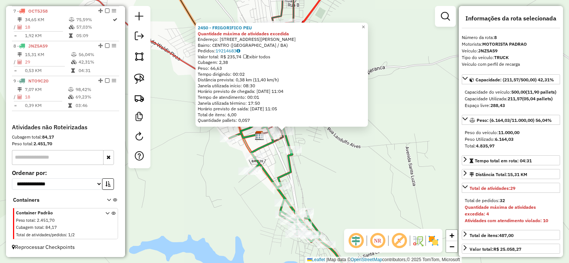
click at [336, 153] on div "Rota 8 - Placa JNZ5A59 884 - BUTIQ DO SABOR 2450 - FRIGORIFICO PEU Quantidade m…" at bounding box center [284, 131] width 569 height 263
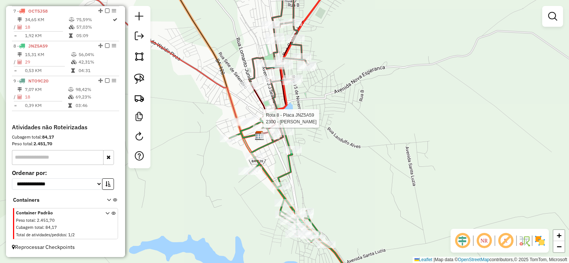
select select "*********"
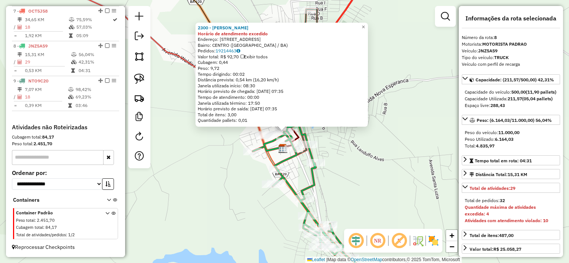
click at [330, 145] on div "2300 - WELLINGTON SANTOS LI Horário de atendimento excedido Endereço: [STREET_A…" at bounding box center [284, 131] width 569 height 263
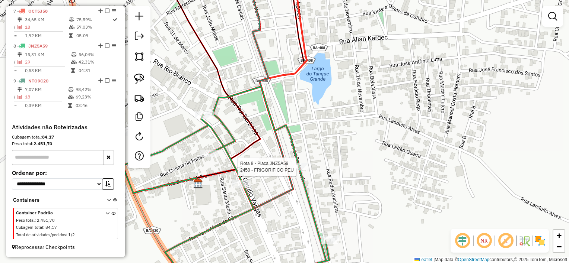
select select "*********"
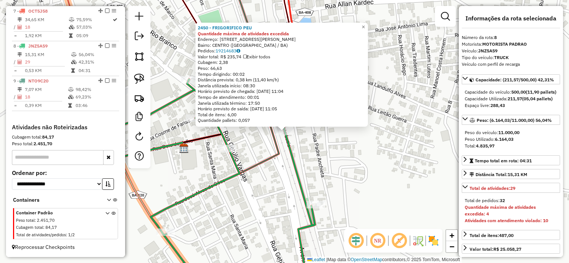
click at [326, 141] on div "2450 - FRIGORIFICO PEU Quantidade máxima de atividades excedida Endereço: [STRE…" at bounding box center [284, 131] width 569 height 263
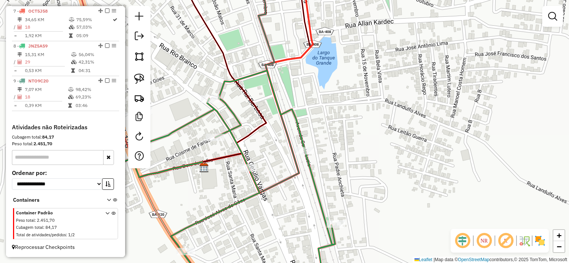
drag, startPoint x: 305, startPoint y: 119, endPoint x: 320, endPoint y: 134, distance: 21.0
click at [320, 134] on div "Janela de atendimento Grade de atendimento Capacidade Transportadoras Veículos …" at bounding box center [284, 131] width 569 height 263
drag, startPoint x: 143, startPoint y: 76, endPoint x: 153, endPoint y: 76, distance: 9.7
click at [143, 76] on img at bounding box center [139, 79] width 10 height 10
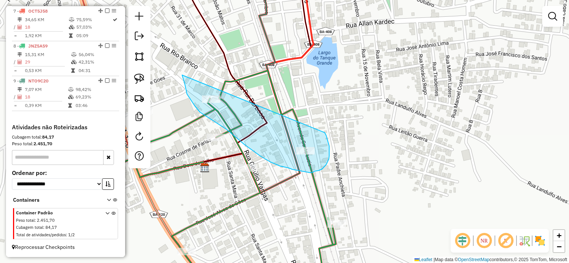
drag, startPoint x: 186, startPoint y: 92, endPoint x: 324, endPoint y: 133, distance: 144.2
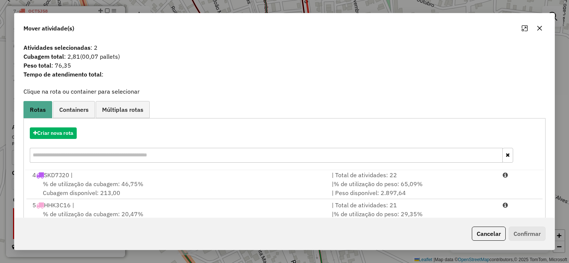
scroll to position [113, 0]
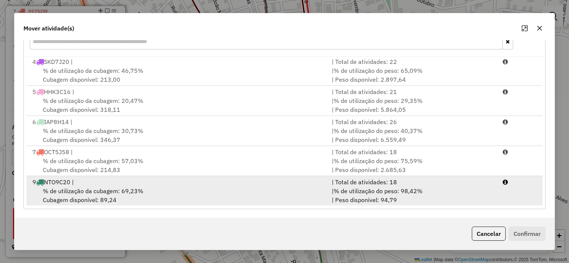
click at [268, 182] on div "9 NTO9C20 |" at bounding box center [177, 182] width 299 height 9
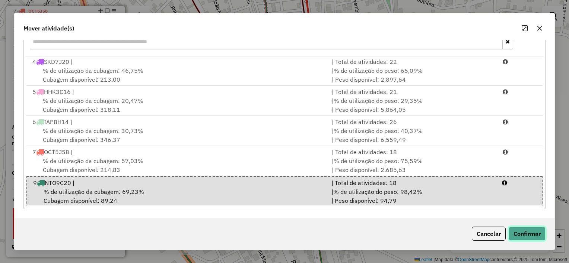
click at [524, 231] on button "Confirmar" at bounding box center [526, 234] width 37 height 14
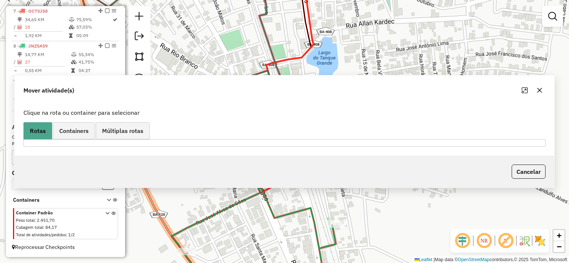
scroll to position [0, 0]
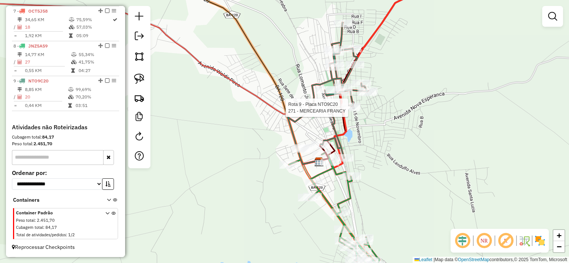
select select "*********"
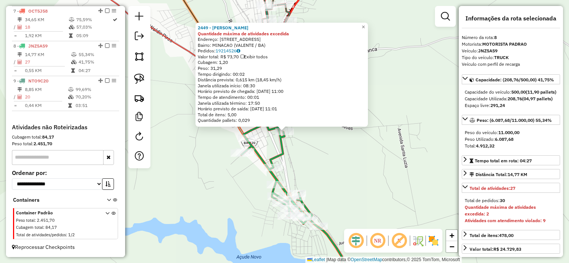
click at [341, 170] on div "2449 - DELMAR PEIXARIA Quantidade máxima de atividades excedida Endereço: [STRE…" at bounding box center [284, 131] width 569 height 263
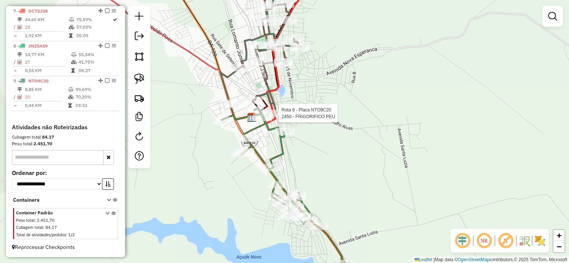
select select "*********"
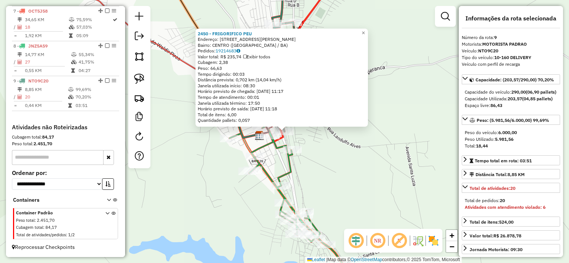
click at [333, 154] on div "2450 - FRIGORIFICO PEU Endereço: [STREET_ADDRESS][PERSON_NAME] [GEOGRAPHIC_DATA…" at bounding box center [284, 131] width 569 height 263
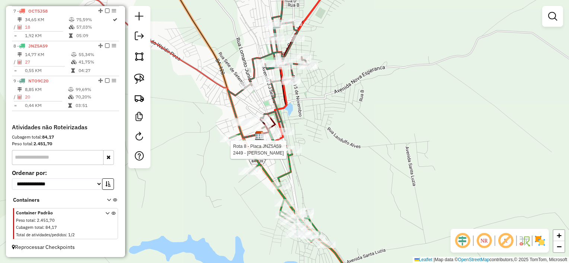
select select "*********"
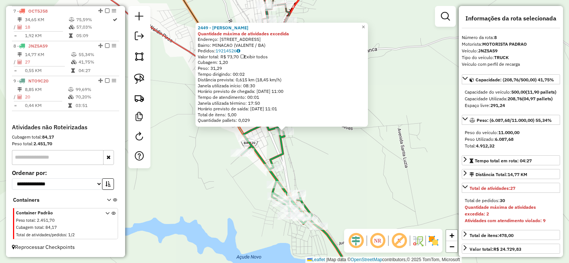
click at [316, 157] on div "2449 - DELMAR PEIXARIA Quantidade máxima de atividades excedida Endereço: [STRE…" at bounding box center [284, 131] width 569 height 263
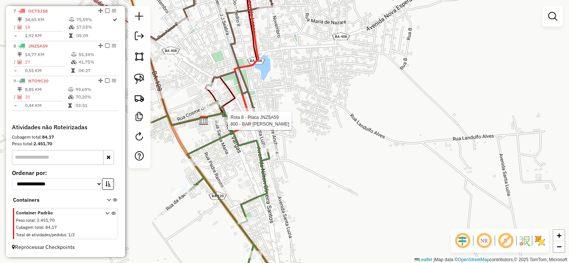
select select "*********"
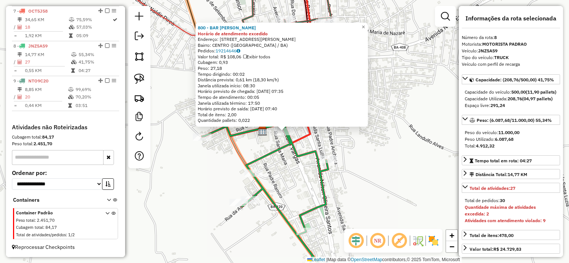
click at [295, 156] on icon at bounding box center [280, 201] width 157 height 177
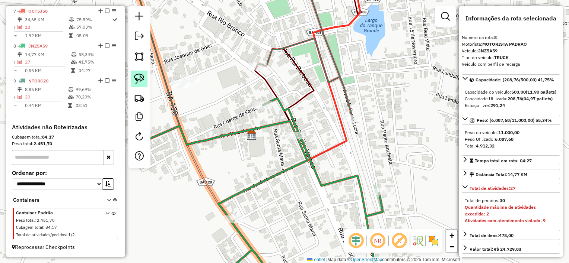
click at [142, 77] on img at bounding box center [139, 79] width 10 height 10
drag, startPoint x: 292, startPoint y: 119, endPoint x: 317, endPoint y: 145, distance: 35.5
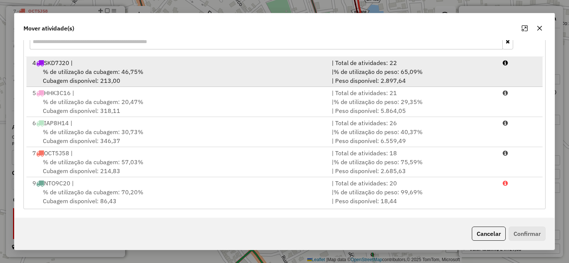
scroll to position [92, 0]
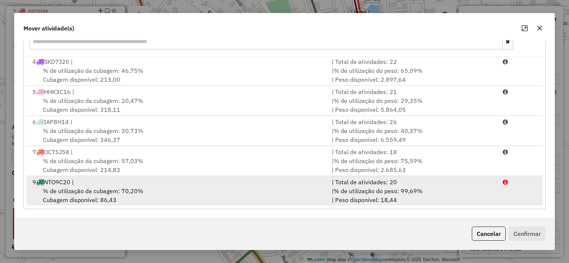
click at [305, 188] on div "% de utilização da cubagem: 70,20% Cubagem disponível: 86,43" at bounding box center [177, 196] width 299 height 18
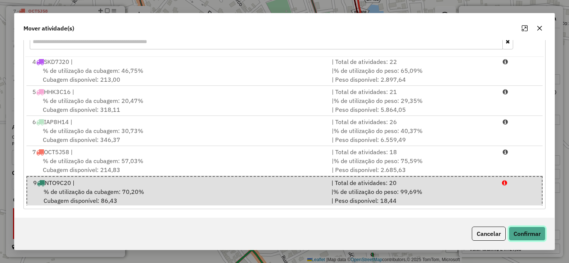
click at [528, 231] on button "Confirmar" at bounding box center [526, 234] width 37 height 14
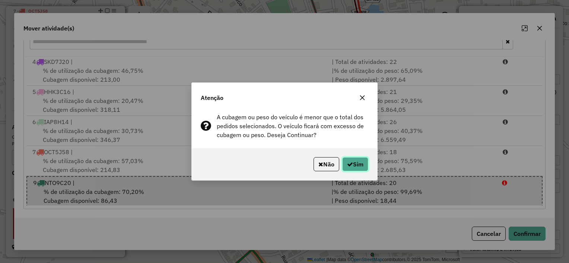
click at [364, 169] on button "Sim" at bounding box center [355, 164] width 26 height 14
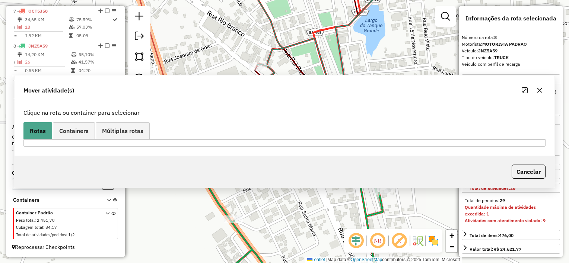
scroll to position [0, 0]
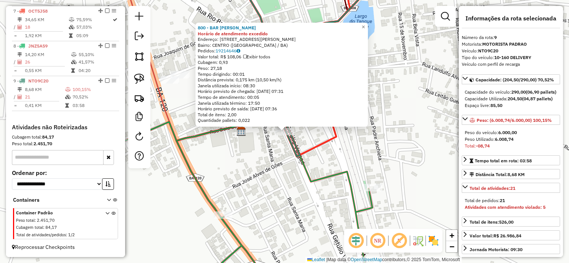
click at [355, 138] on div "800 - BAR MARIA DE [PERSON_NAME] de atendimento excedido Endereço: [STREET_ADDR…" at bounding box center [284, 131] width 569 height 263
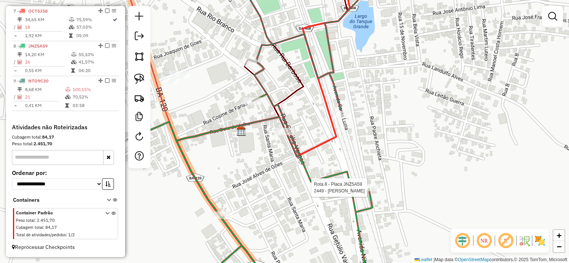
select select "*********"
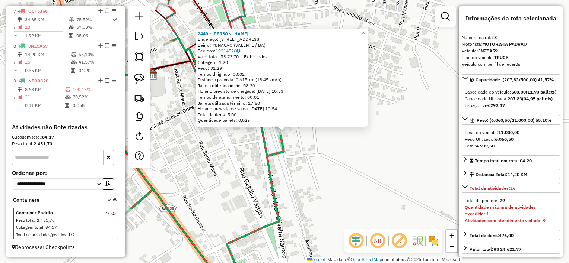
click at [330, 174] on div "2449 - [PERSON_NAME] Endereço: [STREET_ADDRESS] Bairro: MINACAO (VALENTE / BA) …" at bounding box center [284, 131] width 569 height 263
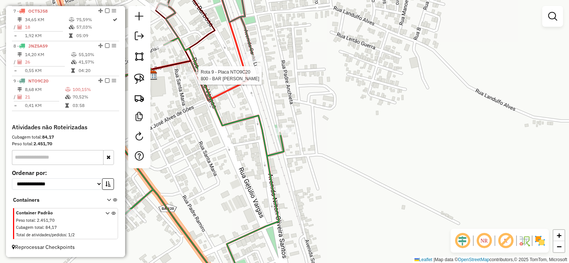
select select "*********"
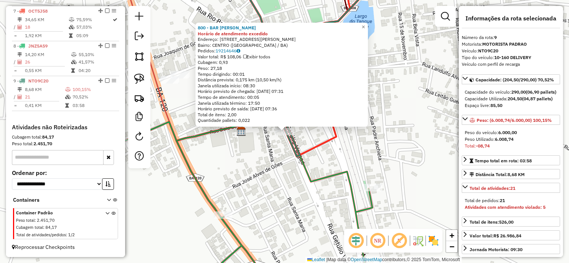
click at [275, 180] on div "800 - BAR MARIA DE [PERSON_NAME] de atendimento excedido Endereço: [STREET_ADDR…" at bounding box center [284, 131] width 569 height 263
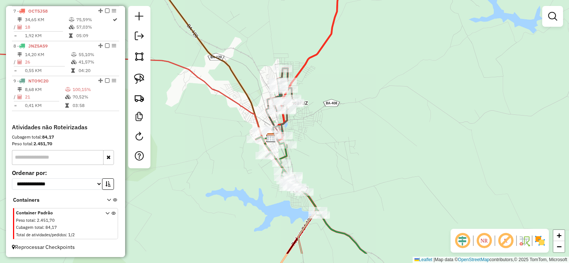
drag, startPoint x: 317, startPoint y: 179, endPoint x: 320, endPoint y: 134, distance: 44.7
click at [320, 135] on div "Janela de atendimento Grade de atendimento Capacidade Transportadoras Veículos …" at bounding box center [284, 131] width 569 height 263
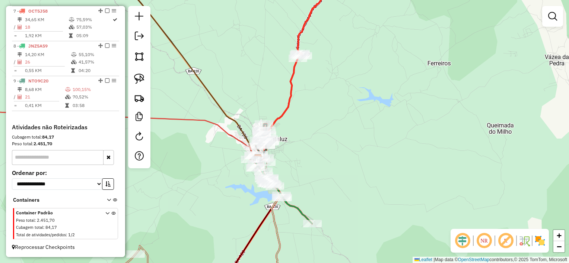
drag, startPoint x: 220, startPoint y: 193, endPoint x: 290, endPoint y: 168, distance: 74.5
click at [289, 169] on div "Janela de atendimento Grade de atendimento Capacidade Transportadoras Veículos …" at bounding box center [284, 131] width 569 height 263
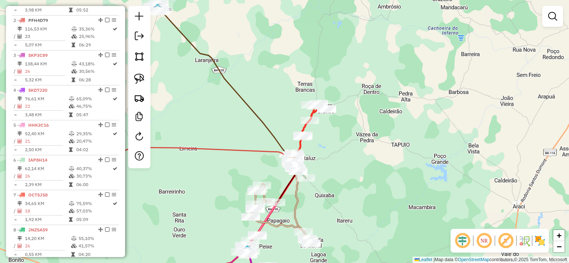
scroll to position [227, 0]
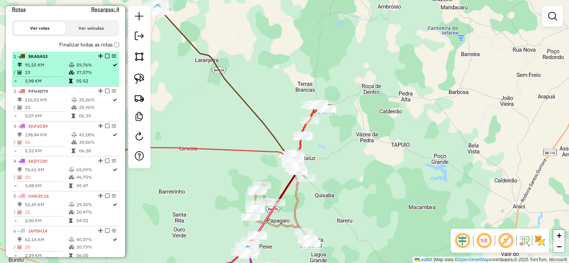
click at [48, 76] on td "23" at bounding box center [47, 72] width 44 height 7
select select "*********"
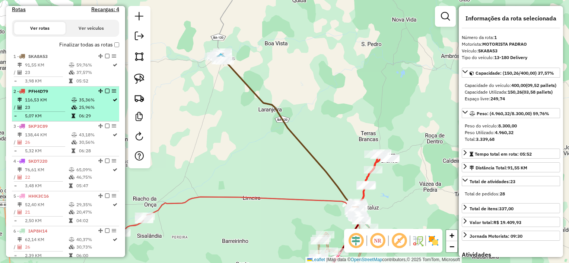
click at [65, 101] on li "2 - PFH4D79 116,53 KM 35,36% / 23 25,96% = 5,07 KM 06:29" at bounding box center [65, 104] width 107 height 35
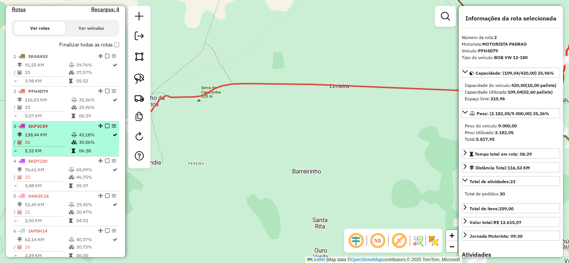
click at [51, 138] on td "138,44 KM" at bounding box center [48, 134] width 47 height 7
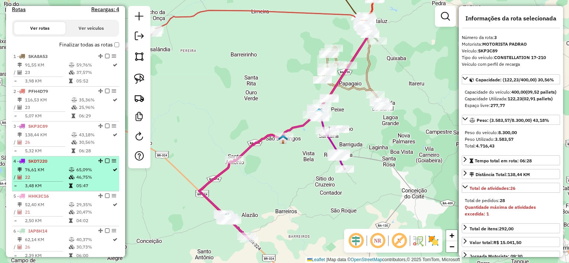
click at [40, 174] on td "76,61 KM" at bounding box center [47, 169] width 44 height 7
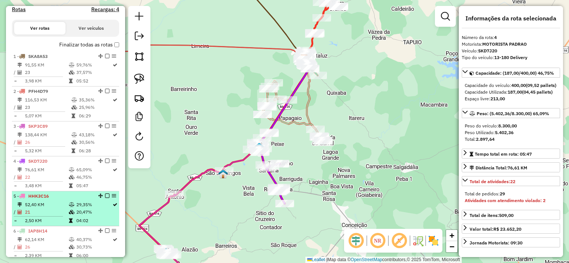
click at [48, 214] on td "21" at bounding box center [47, 212] width 44 height 7
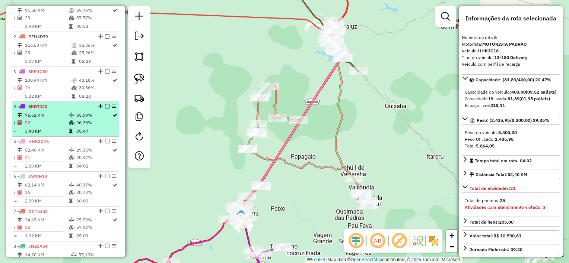
scroll to position [301, 0]
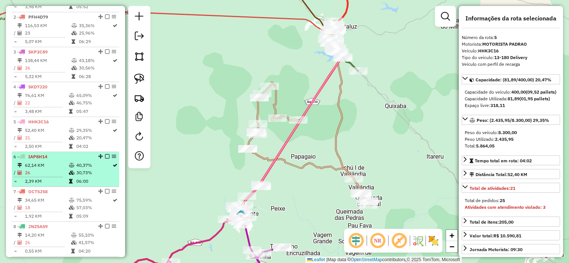
click at [50, 177] on td "26" at bounding box center [47, 172] width 44 height 7
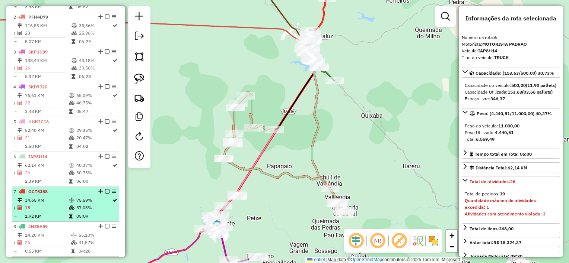
click at [52, 204] on td "34,65 KM" at bounding box center [47, 200] width 44 height 7
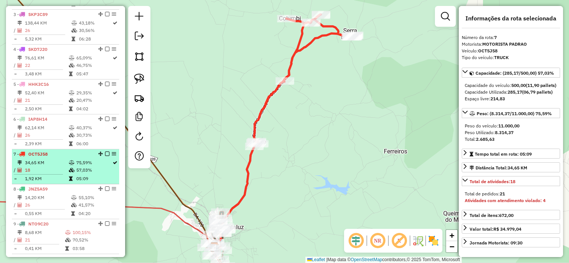
scroll to position [375, 0]
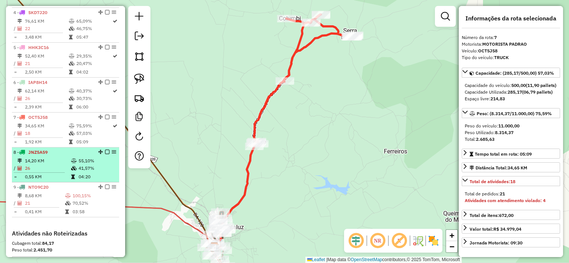
click at [54, 165] on td "14,20 KM" at bounding box center [48, 160] width 46 height 7
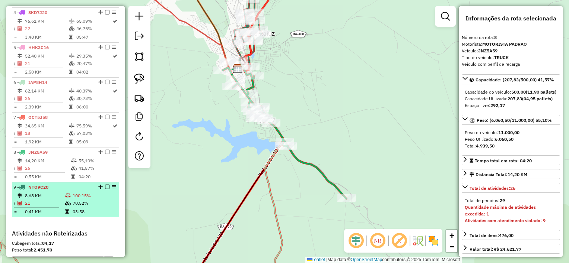
click at [49, 207] on td "21" at bounding box center [45, 203] width 40 height 7
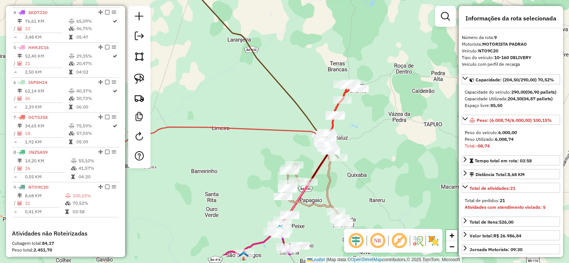
drag, startPoint x: 276, startPoint y: 181, endPoint x: 299, endPoint y: 145, distance: 42.2
click at [299, 145] on div "Janela de atendimento Grade de atendimento Capacidade Transportadoras Veículos …" at bounding box center [284, 131] width 569 height 263
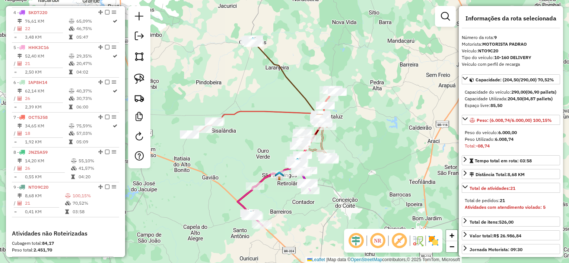
drag, startPoint x: 268, startPoint y: 161, endPoint x: 284, endPoint y: 135, distance: 30.1
click at [283, 135] on div "Janela de atendimento Grade de atendimento Capacidade Transportadoras Veículos …" at bounding box center [284, 131] width 569 height 263
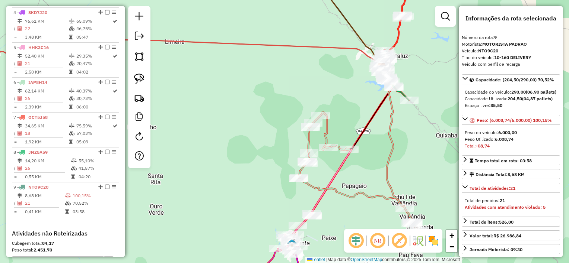
drag, startPoint x: 359, startPoint y: 164, endPoint x: 340, endPoint y: 103, distance: 64.5
click at [342, 111] on div "Janela de atendimento Grade de atendimento Capacidade Transportadoras Veículos …" at bounding box center [284, 131] width 569 height 263
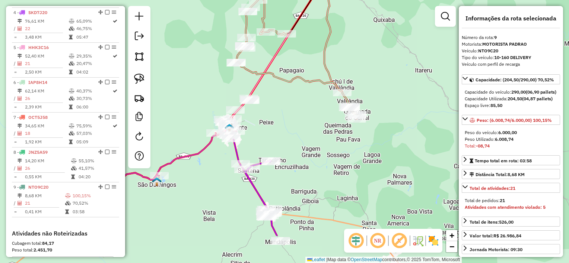
drag, startPoint x: 318, startPoint y: 178, endPoint x: 282, endPoint y: 127, distance: 62.9
click at [282, 127] on div "Janela de atendimento Grade de atendimento Capacidade Transportadoras Veículos …" at bounding box center [284, 131] width 569 height 263
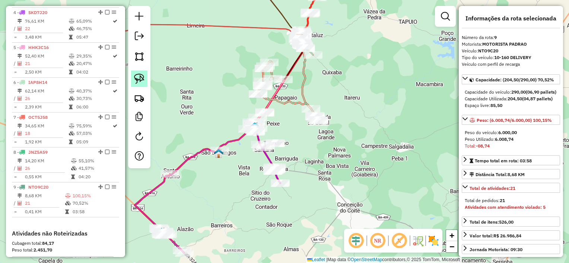
click at [146, 79] on link at bounding box center [139, 79] width 16 height 16
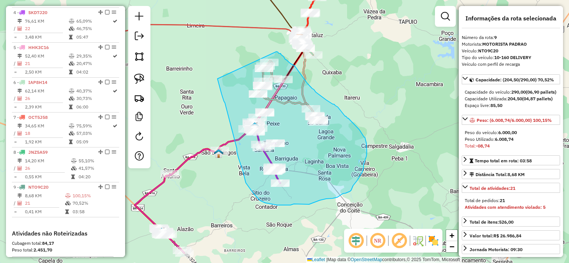
drag, startPoint x: 217, startPoint y: 79, endPoint x: 275, endPoint y: 52, distance: 64.1
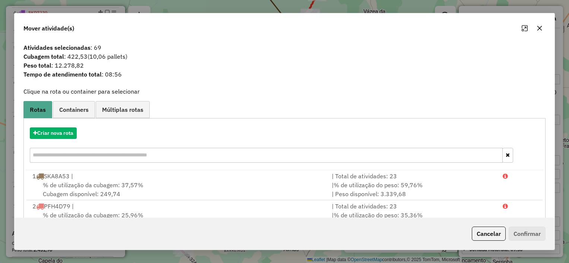
click at [537, 28] on icon "button" at bounding box center [539, 28] width 6 height 6
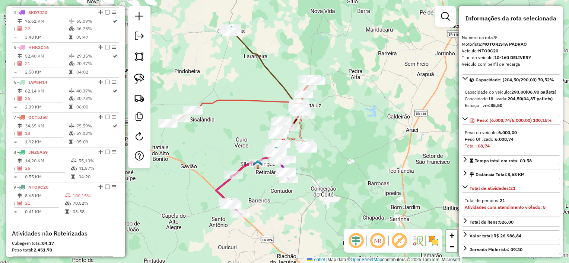
drag, startPoint x: 329, startPoint y: 128, endPoint x: 342, endPoint y: 147, distance: 23.0
click at [342, 147] on div "Janela de atendimento Grade de atendimento Capacidade Transportadoras Veículos …" at bounding box center [284, 131] width 569 height 263
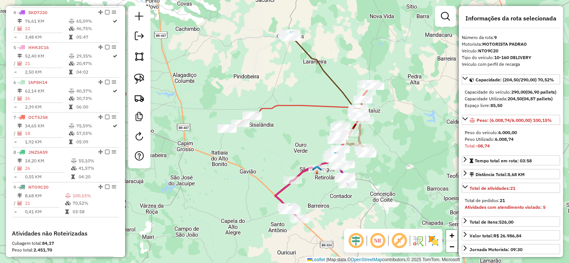
drag, startPoint x: 252, startPoint y: 137, endPoint x: 285, endPoint y: 128, distance: 33.8
click at [285, 128] on div "Janela de atendimento Grade de atendimento Capacidade Transportadoras Veículos …" at bounding box center [284, 131] width 569 height 263
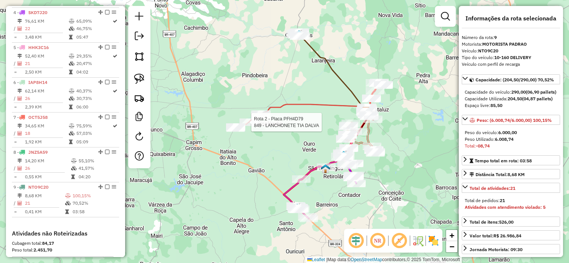
click at [253, 126] on div at bounding box center [249, 122] width 19 height 7
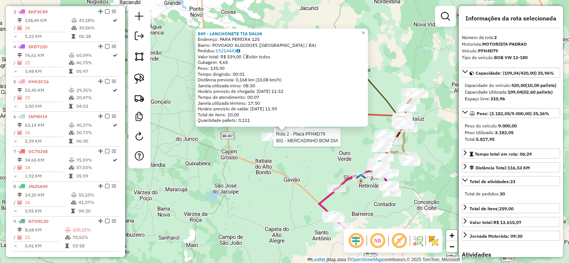
scroll to position [313, 0]
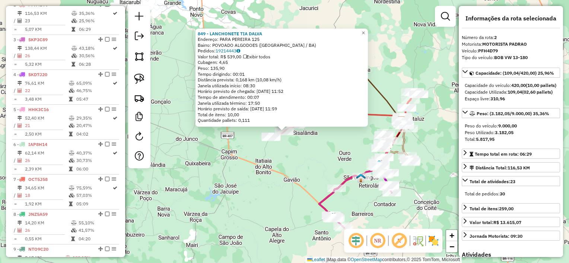
click at [313, 160] on div "849 - LANCHONETE TIA DALVA Endereço: PARA PEREIRA 125 Bairro: POVOADO ALGODOES …" at bounding box center [284, 131] width 569 height 263
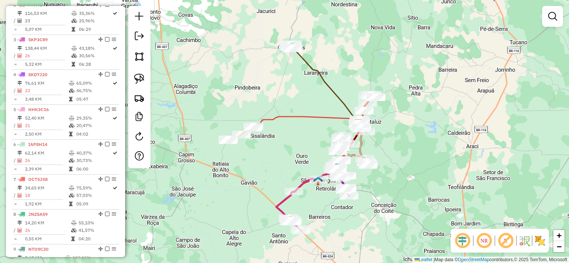
drag, startPoint x: 335, startPoint y: 147, endPoint x: 292, endPoint y: 150, distance: 42.9
click at [292, 150] on div "Janela de atendimento Grade de atendimento Capacidade Transportadoras Veículos …" at bounding box center [284, 131] width 569 height 263
click at [269, 160] on div "Janela de atendimento Grade de atendimento Capacidade Transportadoras Veículos …" at bounding box center [284, 131] width 569 height 263
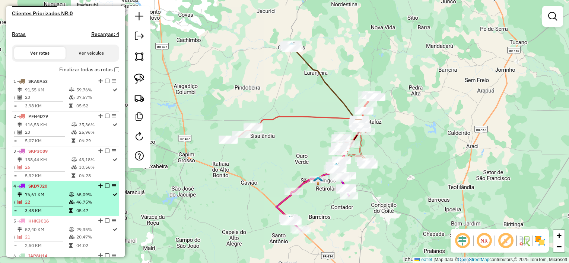
scroll to position [276, 0]
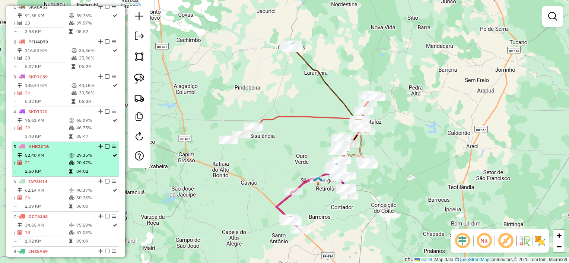
click at [59, 168] on td at bounding box center [40, 167] width 55 height 1
select select "*********"
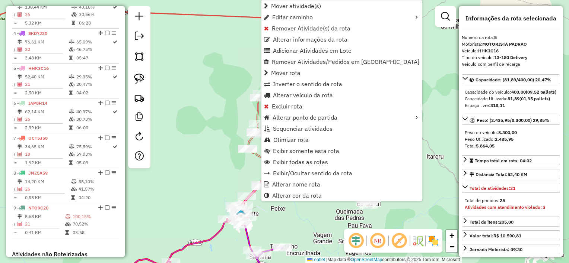
scroll to position [418, 0]
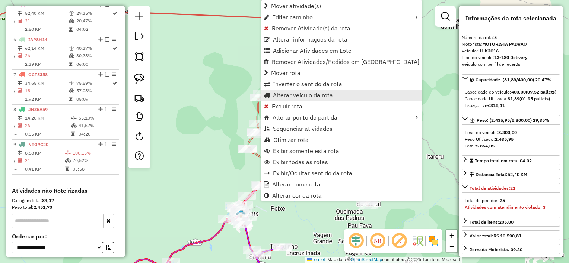
click at [291, 97] on span "Alterar veículo da rota" at bounding box center [303, 95] width 60 height 6
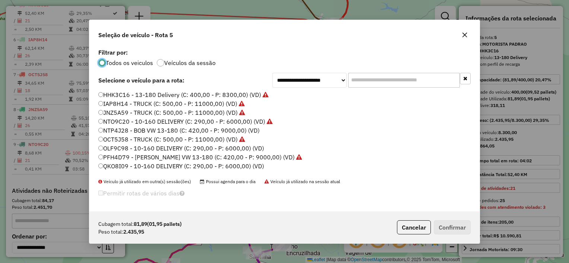
scroll to position [74, 0]
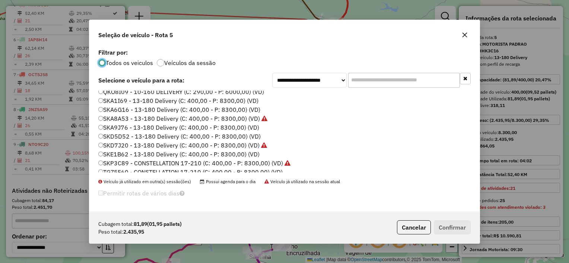
click at [144, 108] on label "SKA6G16 - 13-180 Delivery (C: 400,00 - P: 8300,00) (VD)" at bounding box center [179, 109] width 162 height 9
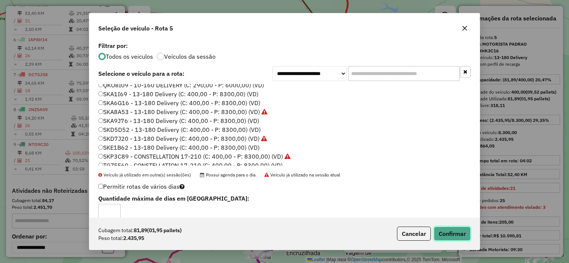
click at [457, 231] on button "Confirmar" at bounding box center [451, 234] width 37 height 14
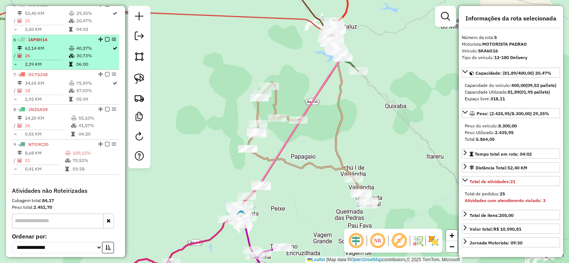
click at [52, 60] on hr at bounding box center [38, 60] width 49 height 0
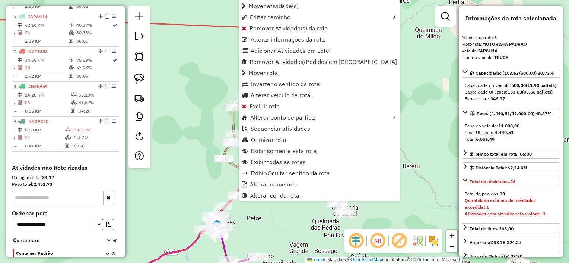
scroll to position [453, 0]
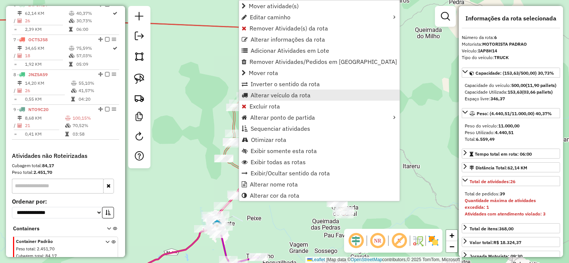
click at [259, 93] on span "Alterar veículo da rota" at bounding box center [280, 95] width 60 height 6
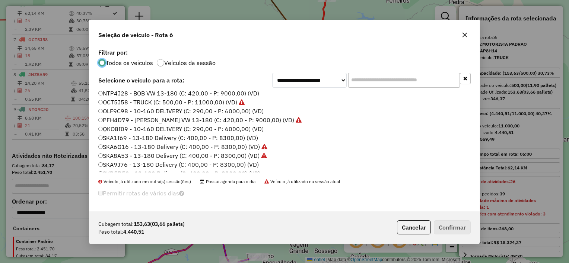
scroll to position [74, 0]
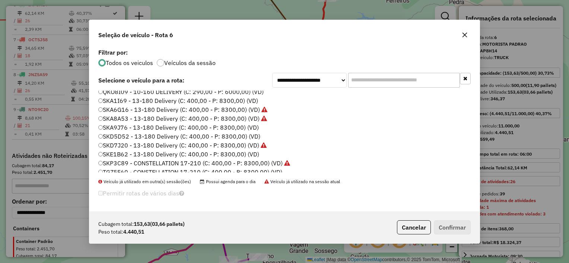
click at [163, 135] on label "SKD5D52 - 13-180 Delivery (C: 400,00 - P: 8300,00) (VD)" at bounding box center [179, 136] width 162 height 9
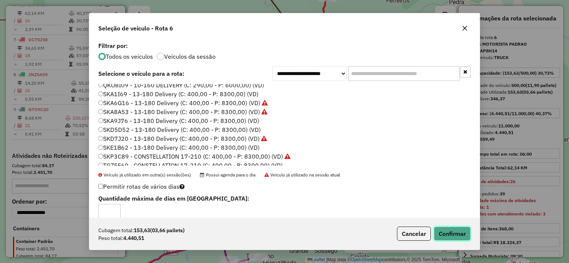
click at [443, 232] on button "Confirmar" at bounding box center [451, 234] width 37 height 14
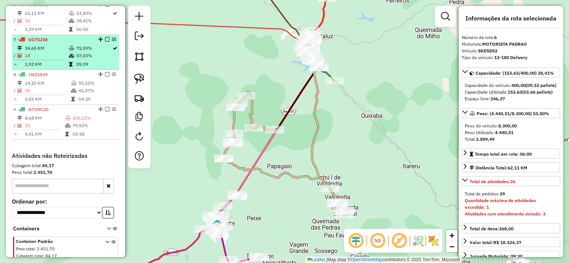
click at [49, 60] on td "18" at bounding box center [47, 55] width 44 height 7
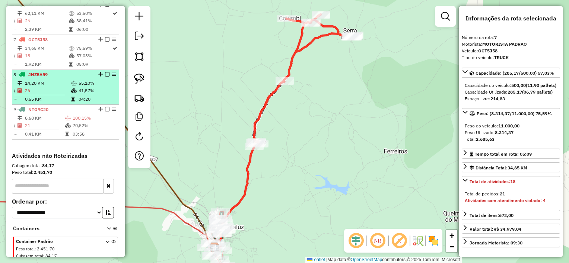
click at [51, 87] on td "14,20 KM" at bounding box center [48, 83] width 46 height 7
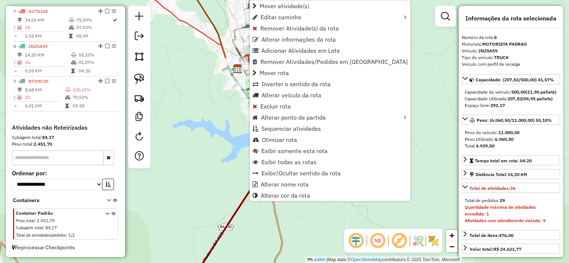
scroll to position [487, 0]
click at [274, 93] on span "Alterar veículo da rota" at bounding box center [291, 95] width 60 height 6
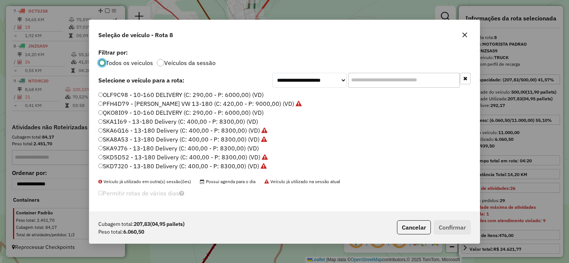
scroll to position [74, 0]
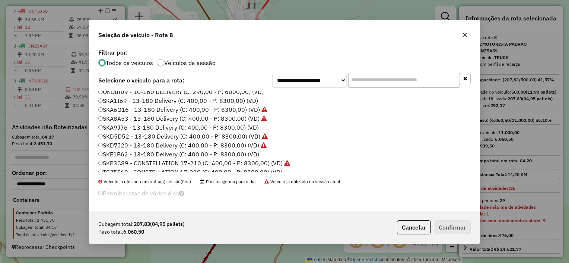
click at [140, 126] on label "SKA9J76 - 13-180 Delivery (C: 400,00 - P: 8300,00) (VD)" at bounding box center [178, 127] width 160 height 9
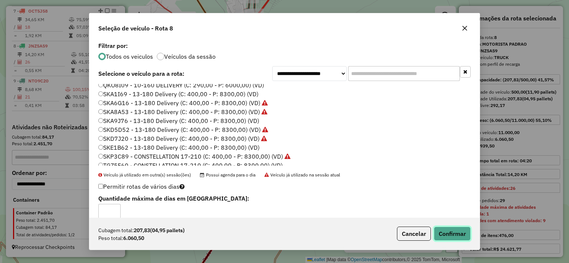
click at [455, 229] on button "Confirmar" at bounding box center [451, 234] width 37 height 14
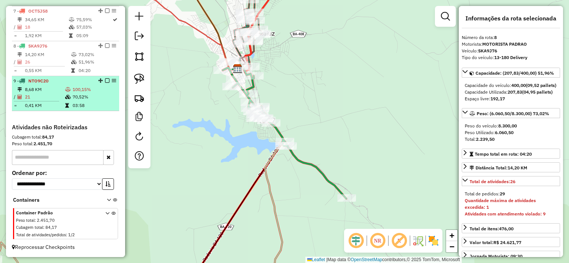
click at [46, 99] on td "21" at bounding box center [45, 96] width 40 height 7
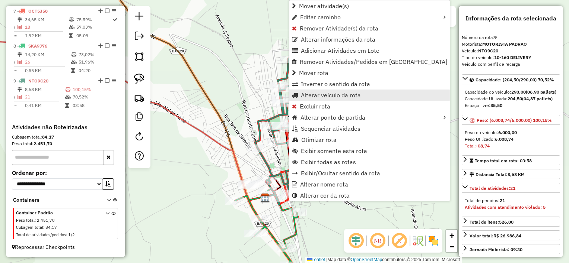
click at [317, 95] on span "Alterar veículo da rota" at bounding box center [331, 95] width 60 height 6
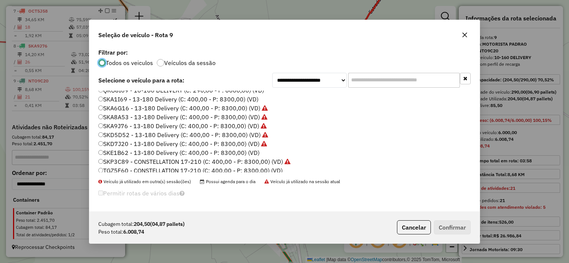
scroll to position [79, 0]
click at [220, 166] on label "TGZ5F60 - CONSTELLATION 17-210 (C: 400,00 - P: 8300,00) (VD)" at bounding box center [190, 167] width 184 height 9
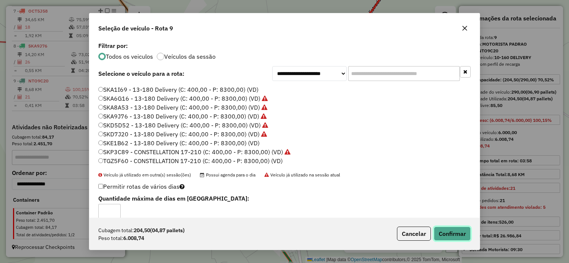
click at [450, 235] on button "Confirmar" at bounding box center [451, 234] width 37 height 14
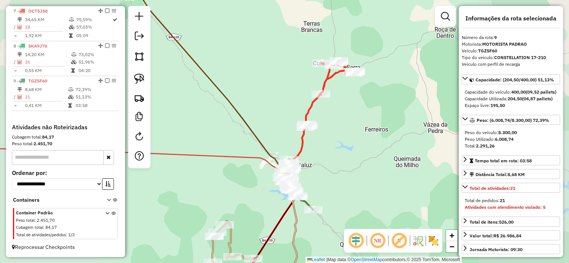
drag, startPoint x: 234, startPoint y: 196, endPoint x: 254, endPoint y: 149, distance: 51.7
click at [254, 149] on div "Janela de atendimento Grade de atendimento Capacidade Transportadoras Veículos …" at bounding box center [284, 131] width 569 height 263
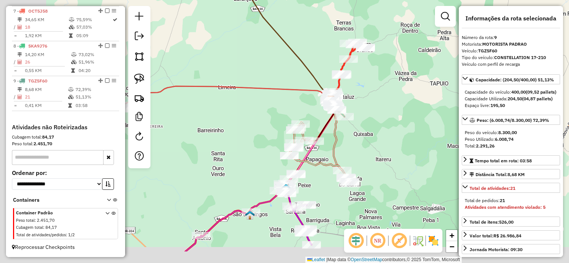
click at [274, 121] on div "Janela de atendimento Grade de atendimento Capacidade Transportadoras Veículos …" at bounding box center [284, 131] width 569 height 263
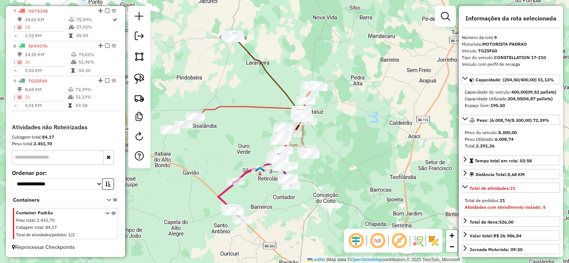
drag, startPoint x: 242, startPoint y: 139, endPoint x: 260, endPoint y: 134, distance: 18.6
click at [260, 134] on div "Janela de atendimento Grade de atendimento Capacidade Transportadoras Veículos …" at bounding box center [284, 131] width 569 height 263
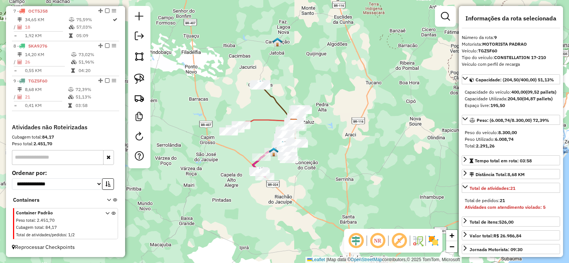
click at [256, 137] on div "Janela de atendimento Grade de atendimento Capacidade Transportadoras Veículos …" at bounding box center [284, 131] width 569 height 263
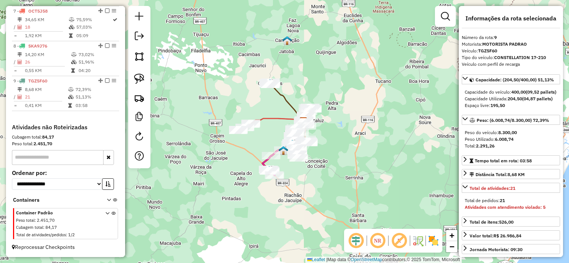
drag, startPoint x: 263, startPoint y: 143, endPoint x: 271, endPoint y: 138, distance: 9.4
click at [271, 138] on div "Janela de atendimento Grade de atendimento Capacidade Transportadoras Veículos …" at bounding box center [284, 131] width 569 height 263
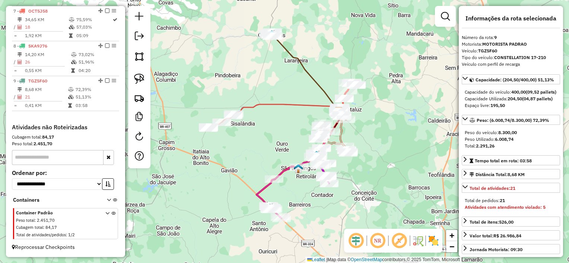
click at [278, 139] on div "Janela de atendimento Grade de atendimento Capacidade Transportadoras Veículos …" at bounding box center [284, 131] width 569 height 263
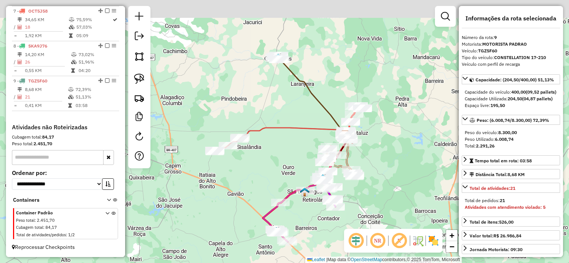
click at [284, 161] on div "Janela de atendimento Grade de atendimento Capacidade Transportadoras Veículos …" at bounding box center [284, 131] width 569 height 263
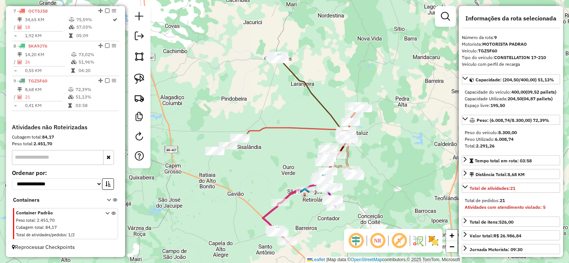
drag, startPoint x: 284, startPoint y: 161, endPoint x: 287, endPoint y: 154, distance: 7.0
click at [285, 158] on div "Janela de atendimento Grade de atendimento Capacidade Transportadoras Veículos …" at bounding box center [284, 131] width 569 height 263
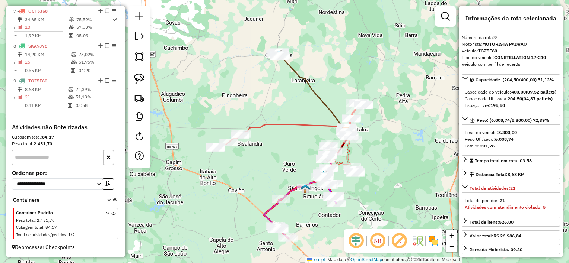
click at [289, 151] on div "Janela de atendimento Grade de atendimento Capacidade Transportadoras Veículos …" at bounding box center [284, 131] width 569 height 263
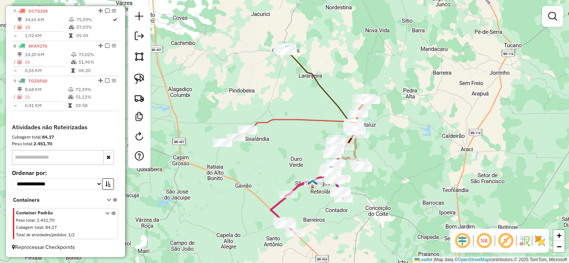
drag, startPoint x: 297, startPoint y: 144, endPoint x: 296, endPoint y: 148, distance: 4.1
click at [296, 148] on div "Janela de atendimento Grade de atendimento Capacidade Transportadoras Veículos …" at bounding box center [284, 131] width 569 height 263
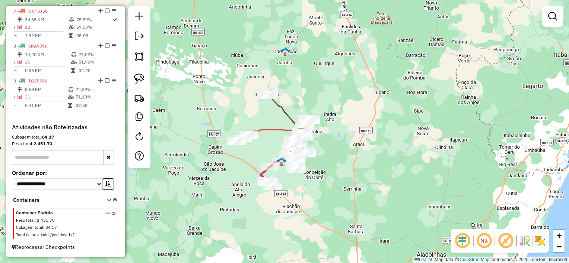
drag, startPoint x: 217, startPoint y: 91, endPoint x: 233, endPoint y: 119, distance: 32.7
click at [233, 119] on div "Janela de atendimento Grade de atendimento Capacidade Transportadoras Veículos …" at bounding box center [284, 131] width 569 height 263
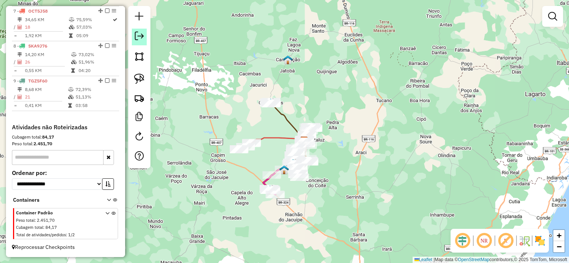
click at [138, 37] on em at bounding box center [139, 36] width 9 height 9
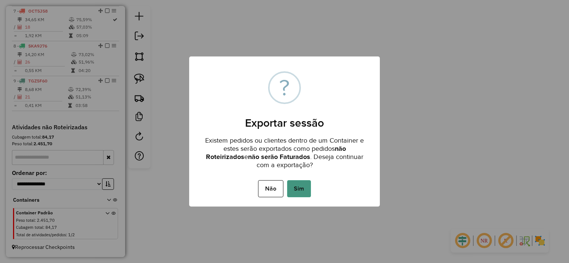
click at [301, 186] on button "Sim" at bounding box center [299, 188] width 24 height 17
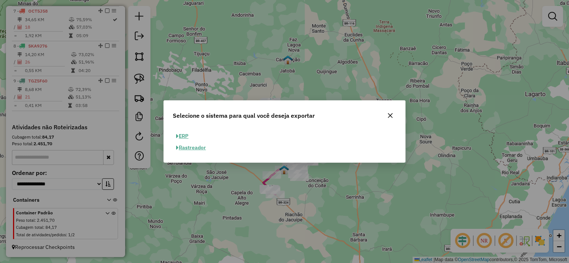
click at [187, 138] on button "ERP" at bounding box center [182, 137] width 19 height 12
select select "**"
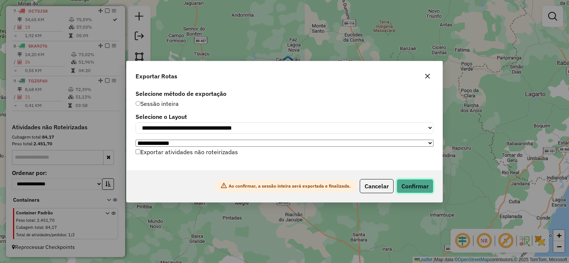
click at [417, 189] on button "Confirmar" at bounding box center [414, 186] width 37 height 14
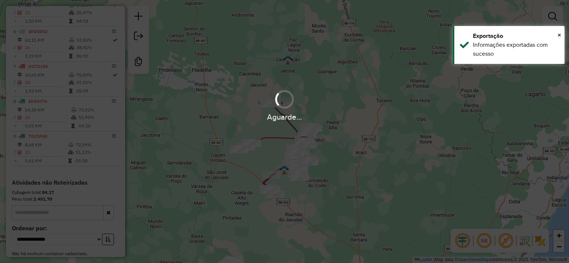
scroll to position [476, 0]
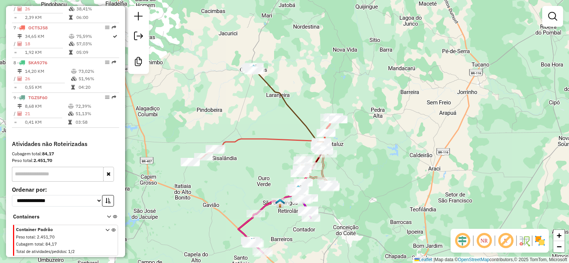
drag, startPoint x: 300, startPoint y: 108, endPoint x: 321, endPoint y: 65, distance: 47.8
click at [320, 67] on div "Janela de atendimento Grade de atendimento Capacidade Transportadoras Veículos …" at bounding box center [284, 131] width 569 height 263
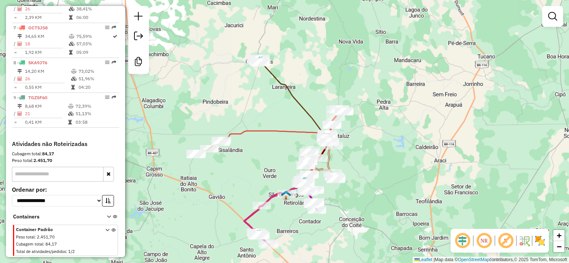
click at [321, 65] on div "Janela de atendimento Grade de atendimento Capacidade Transportadoras Veículos …" at bounding box center [284, 131] width 569 height 263
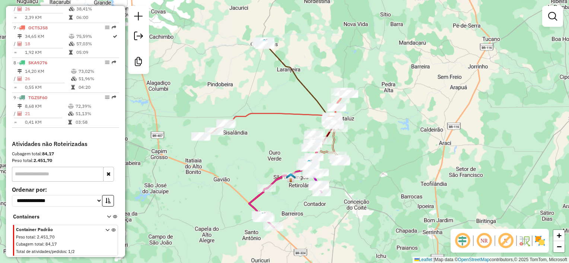
drag, startPoint x: 320, startPoint y: 73, endPoint x: 325, endPoint y: 53, distance: 20.8
click at [325, 53] on div "Janela de atendimento Grade de atendimento Capacidade Transportadoras Veículos …" at bounding box center [284, 131] width 569 height 263
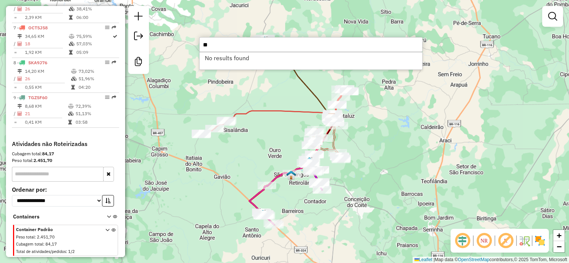
type input "*"
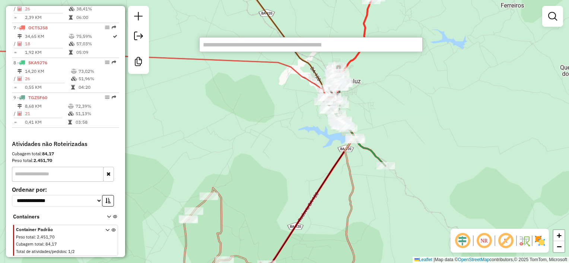
click at [276, 114] on div "Janela de atendimento Grade de atendimento Capacidade Transportadoras Veículos …" at bounding box center [284, 131] width 569 height 263
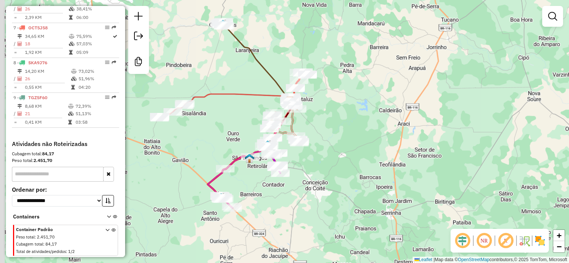
drag, startPoint x: 205, startPoint y: 124, endPoint x: 228, endPoint y: 112, distance: 25.8
click at [228, 112] on div "Janela de atendimento Grade de atendimento Capacidade Transportadoras Veículos …" at bounding box center [284, 131] width 569 height 263
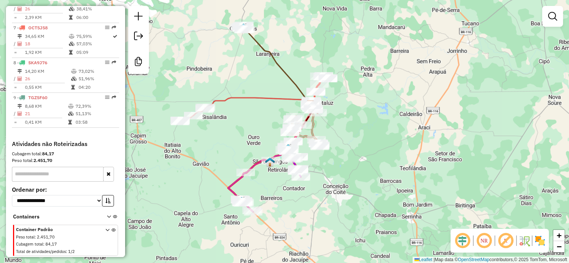
drag, startPoint x: 236, startPoint y: 127, endPoint x: 266, endPoint y: 136, distance: 32.1
click at [266, 136] on div "Janela de atendimento Grade de atendimento Capacidade Transportadoras Veículos …" at bounding box center [284, 131] width 569 height 263
